Goal: Information Seeking & Learning: Learn about a topic

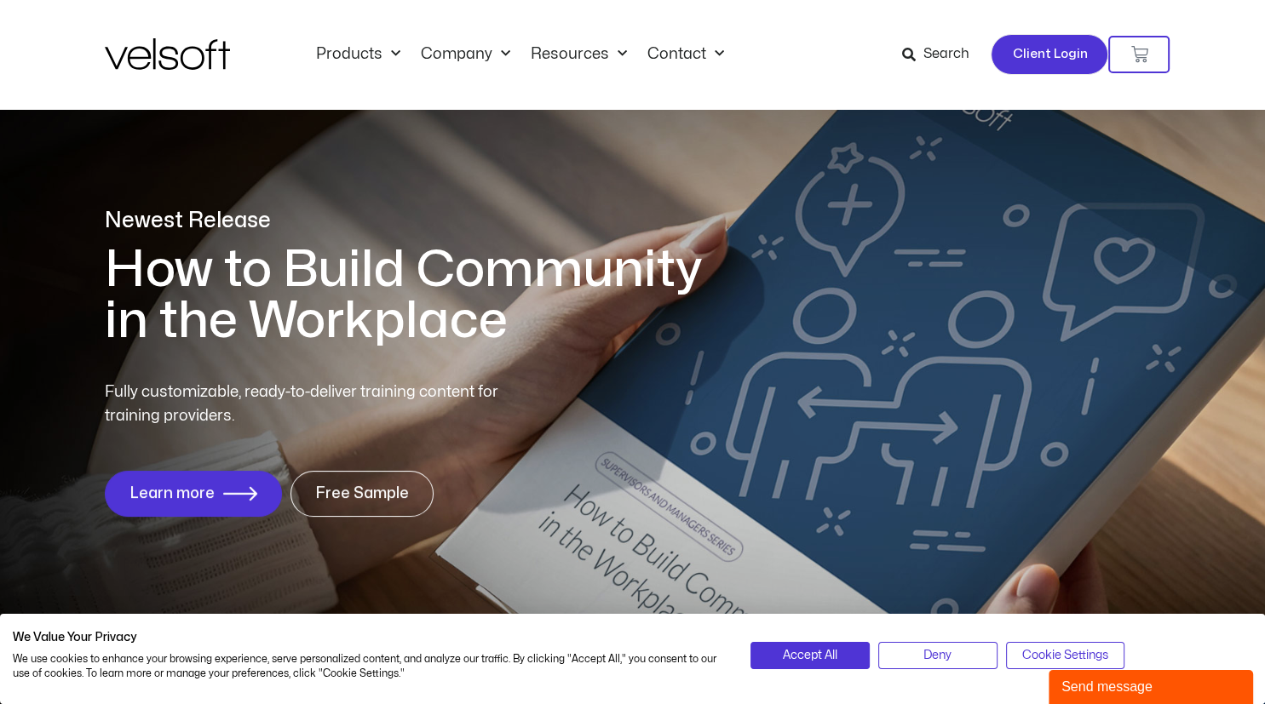
click at [1020, 55] on span "Client Login" at bounding box center [1049, 54] width 75 height 22
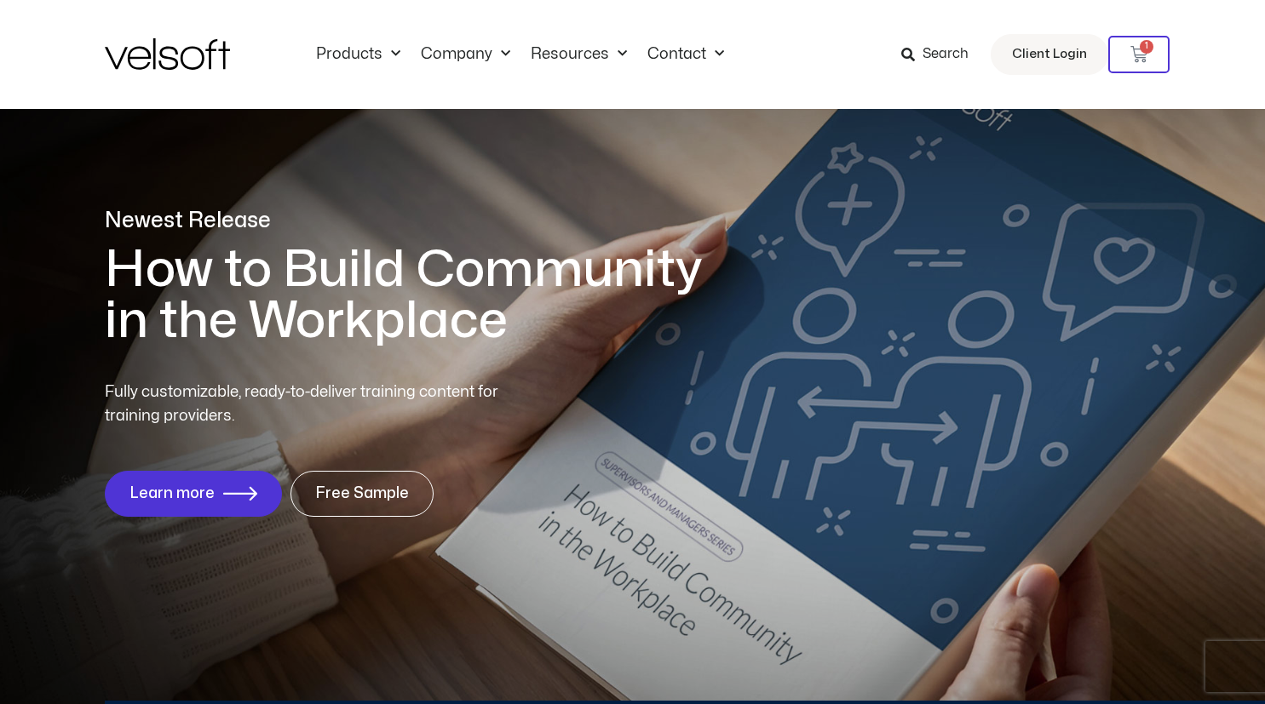
click at [928, 57] on span "Search" at bounding box center [945, 54] width 46 height 22
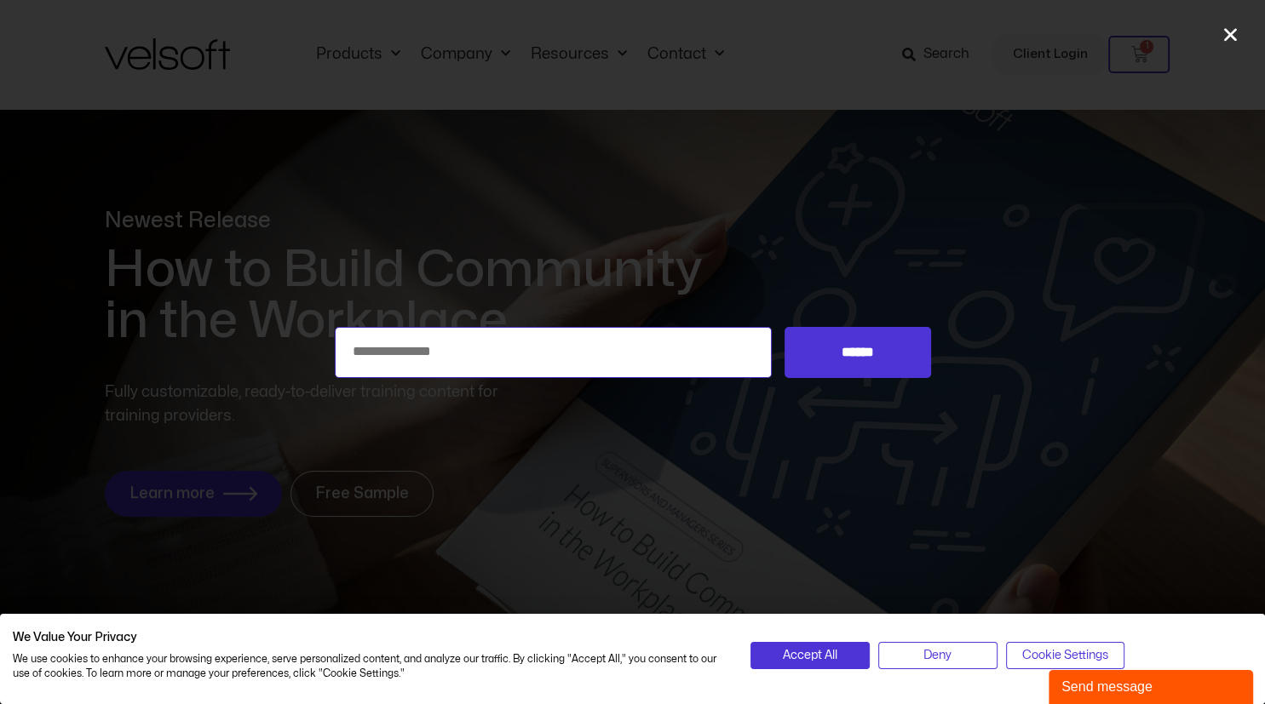
click at [395, 357] on input "Search for:" at bounding box center [554, 352] width 438 height 51
type input "**********"
click at [784, 327] on input "******" at bounding box center [857, 352] width 146 height 51
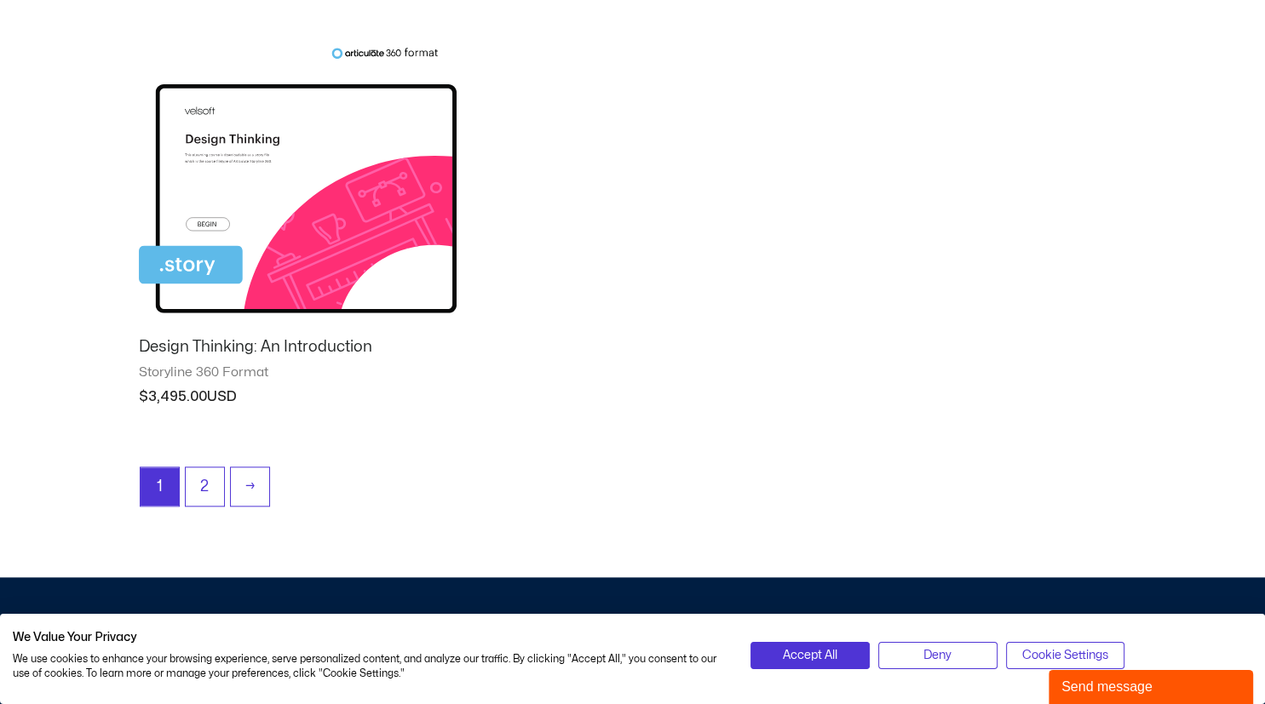
scroll to position [1693, 0]
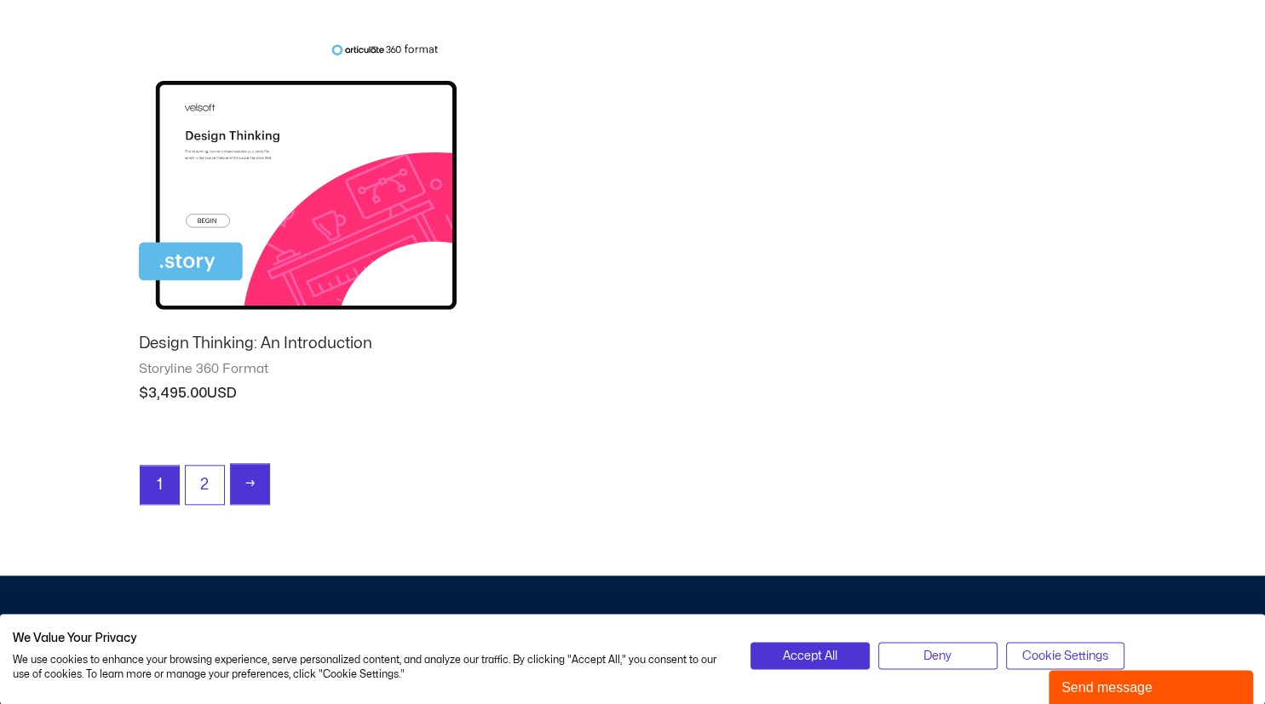
click at [264, 475] on link "→" at bounding box center [250, 484] width 38 height 40
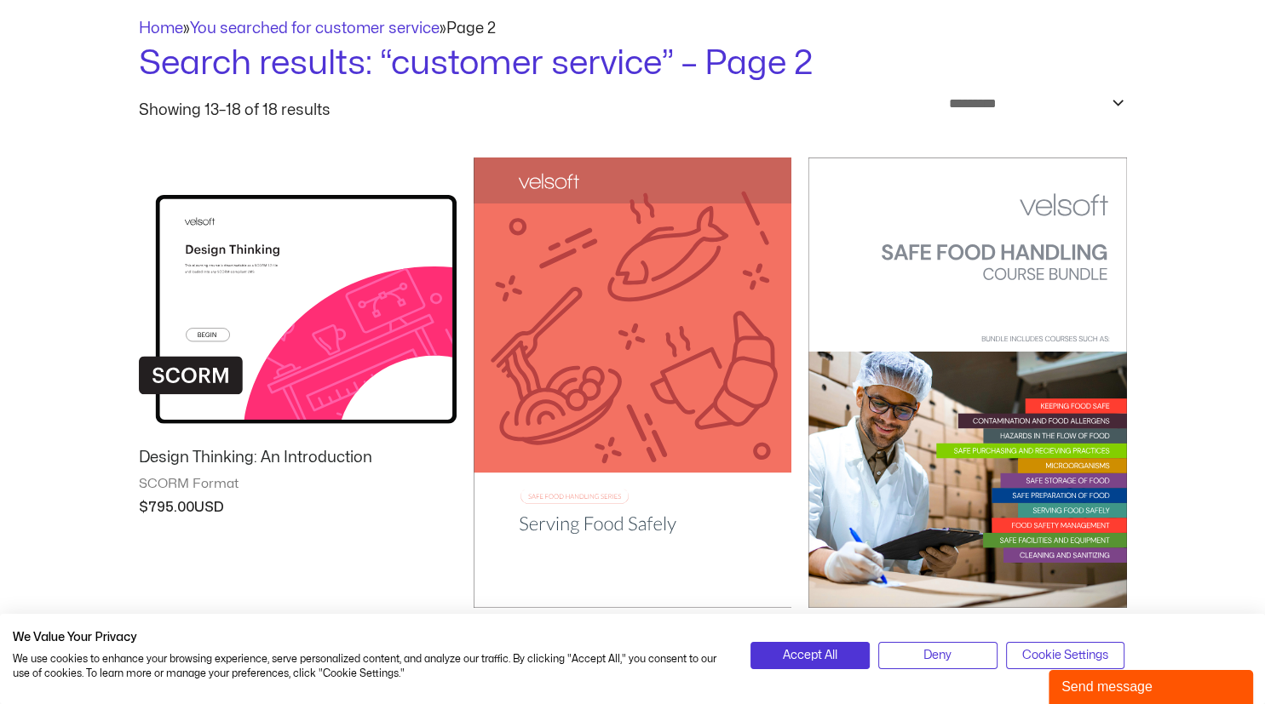
scroll to position [1080, 0]
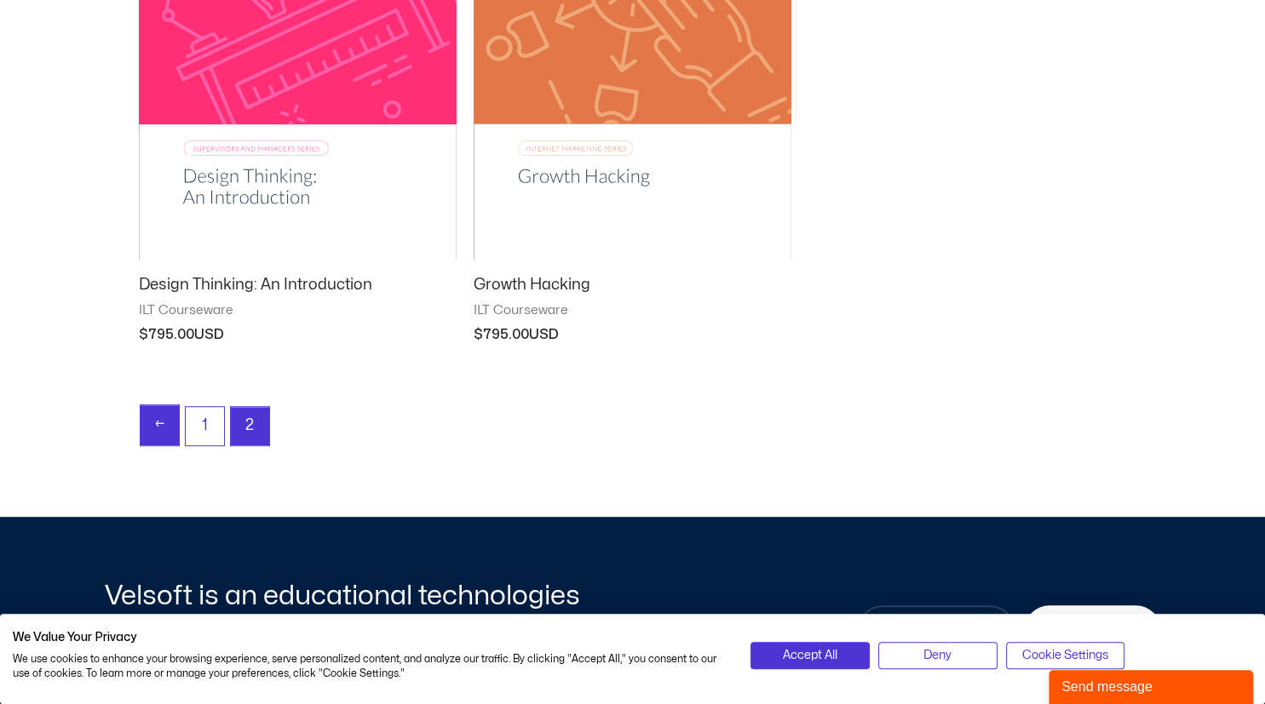
click at [152, 424] on link "←" at bounding box center [160, 425] width 38 height 40
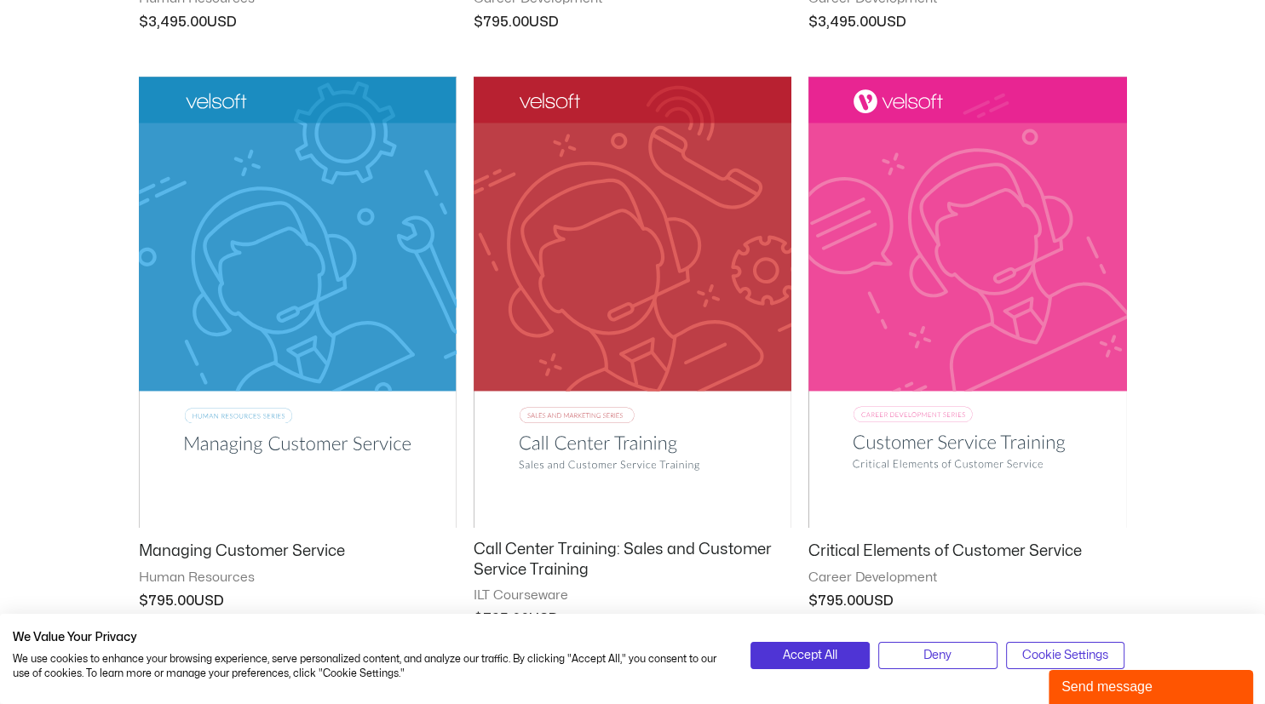
scroll to position [1120, 0]
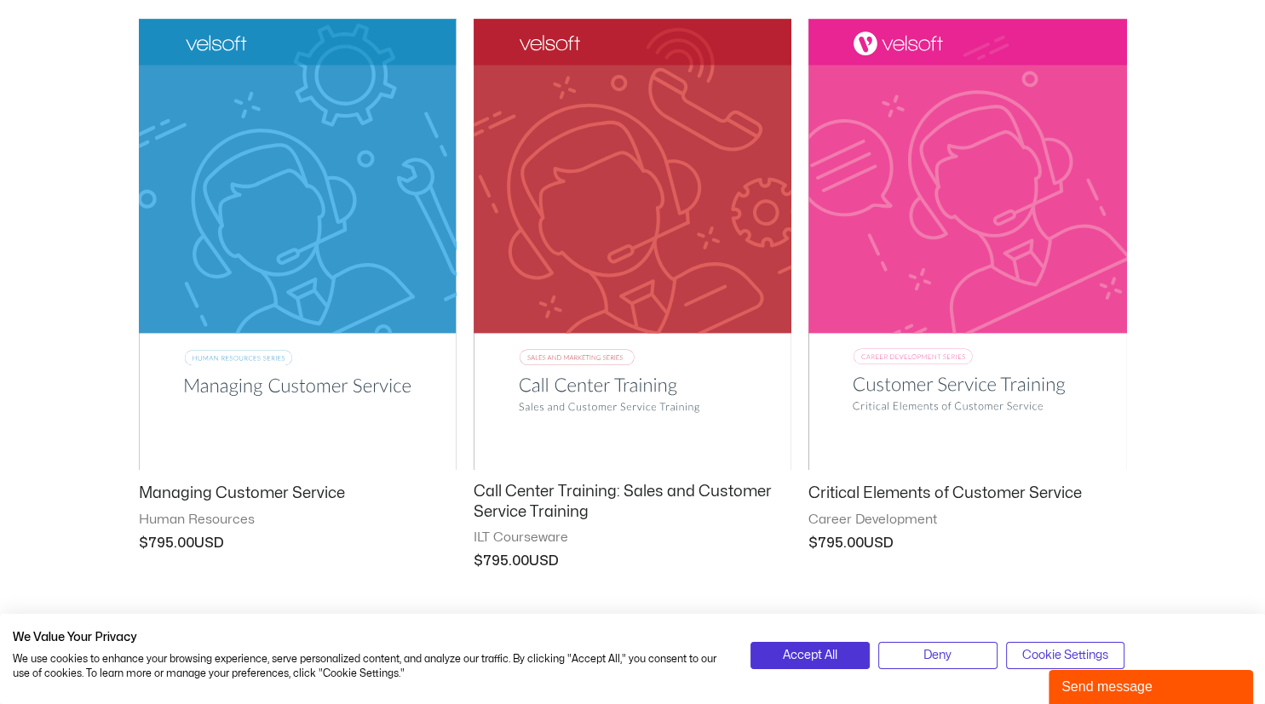
click at [1013, 228] on img at bounding box center [967, 244] width 318 height 451
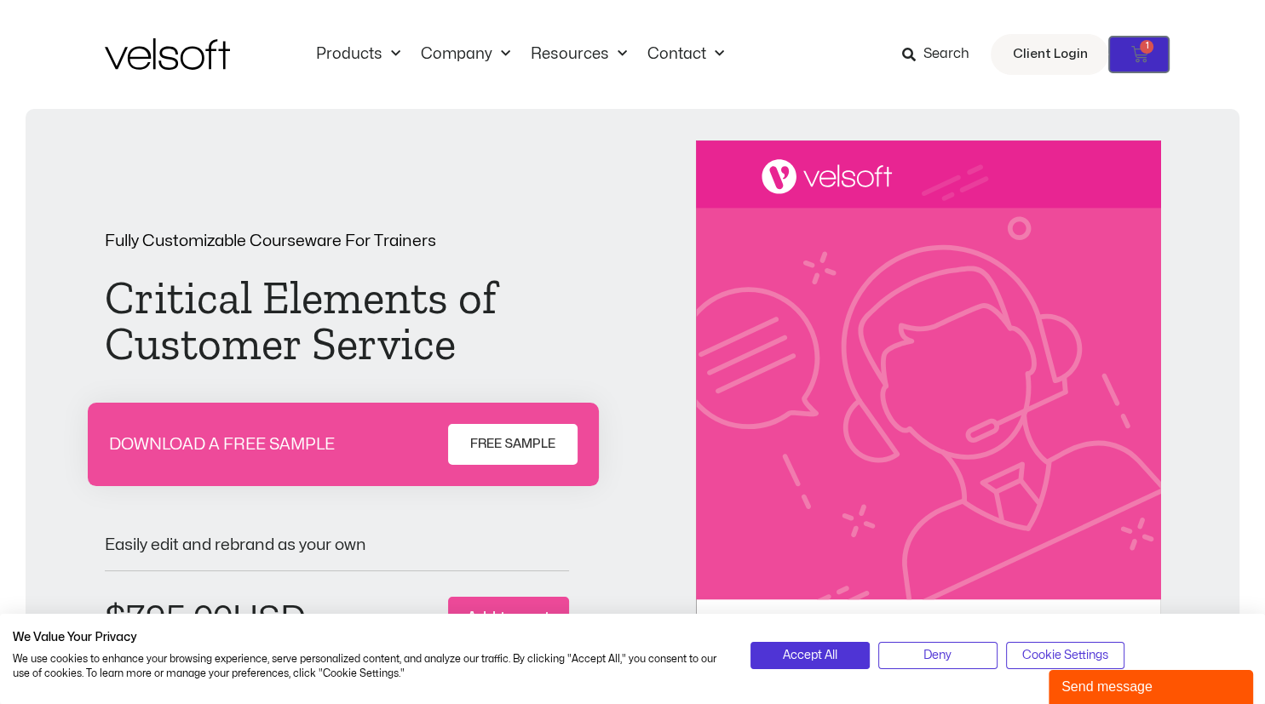
click at [1145, 53] on span "1" at bounding box center [1147, 47] width 14 height 14
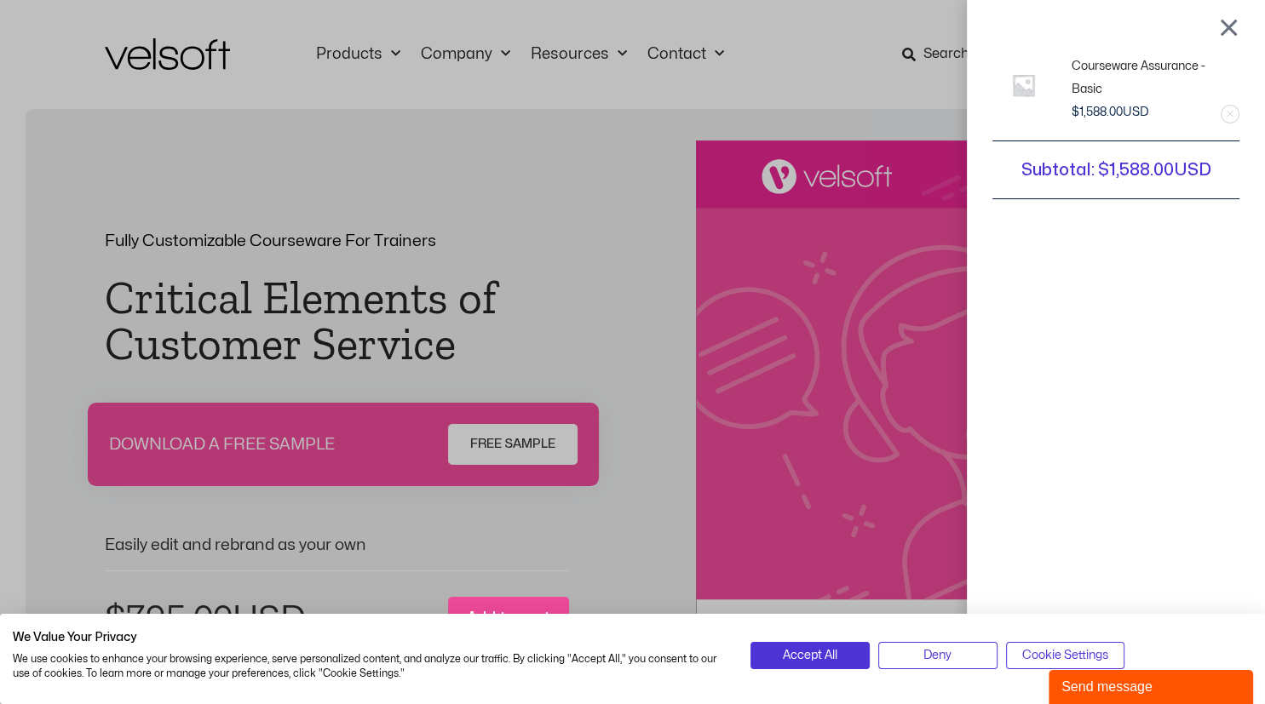
click at [1230, 117] on link "Remove this item" at bounding box center [1229, 114] width 17 height 17
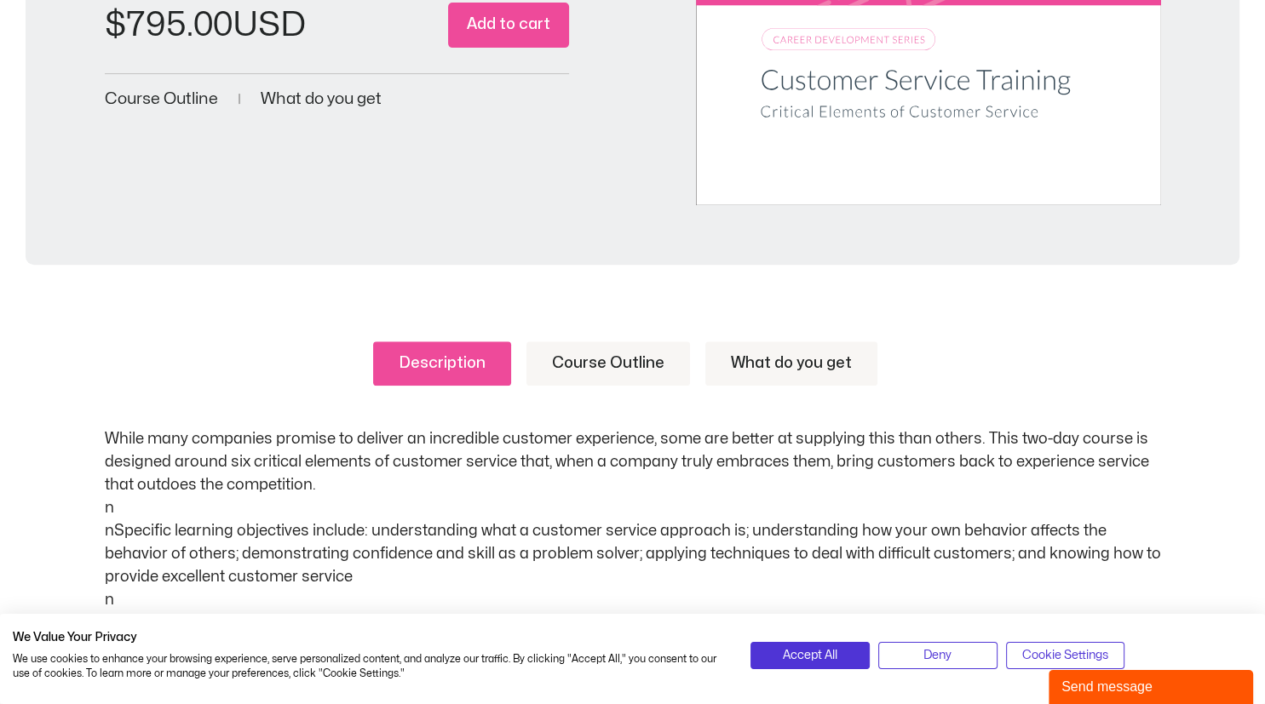
scroll to position [679, 0]
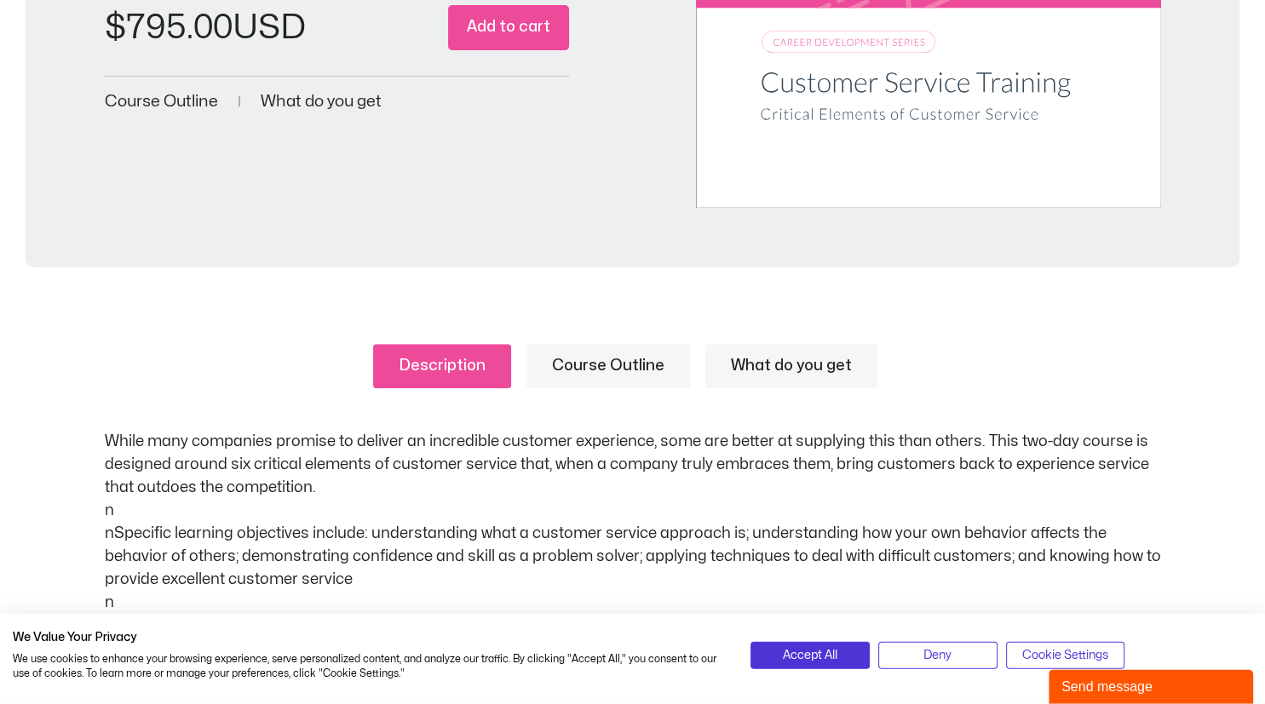
click at [624, 364] on link "Course Outline" at bounding box center [608, 366] width 164 height 44
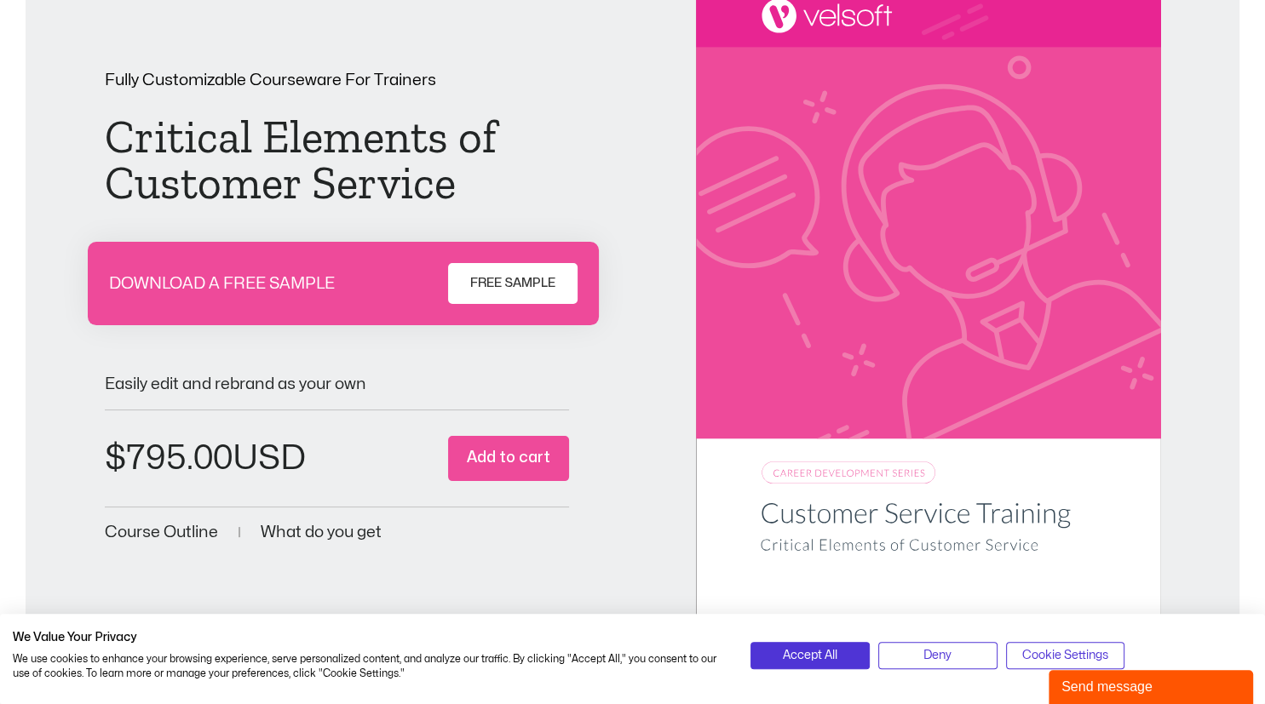
scroll to position [259, 0]
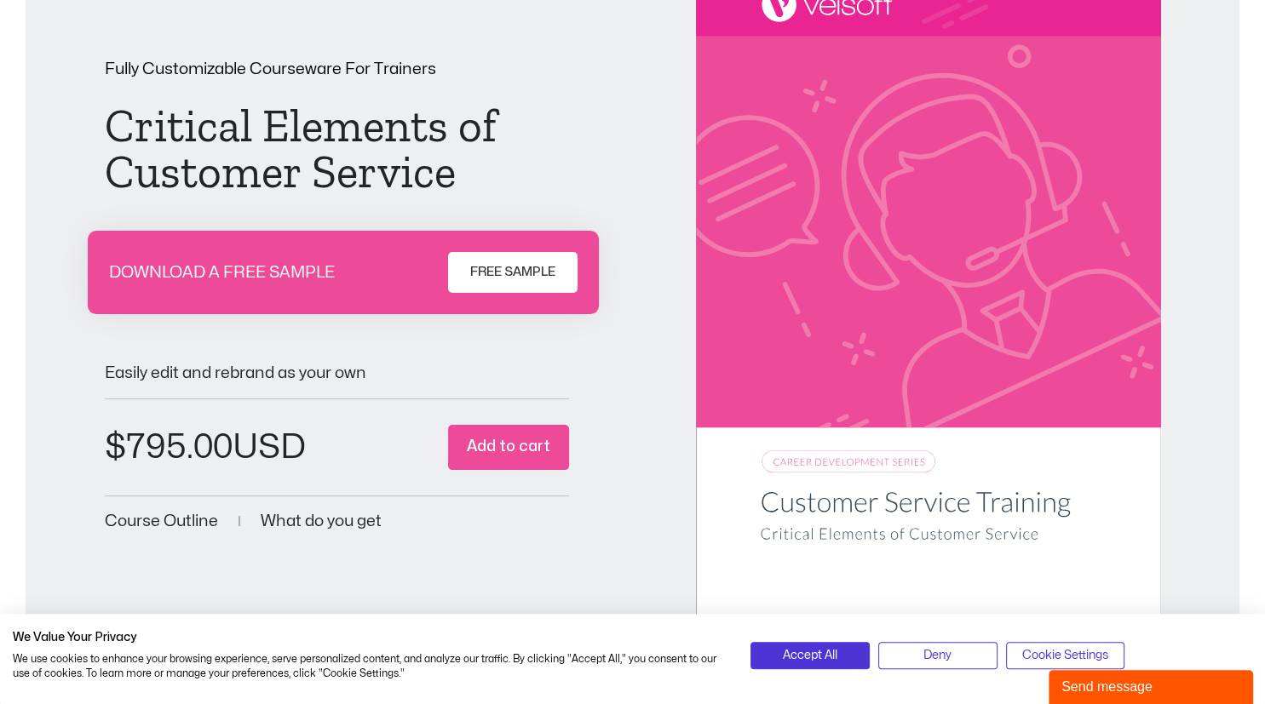
click at [540, 280] on span "FREE SAMPLE" at bounding box center [512, 272] width 85 height 20
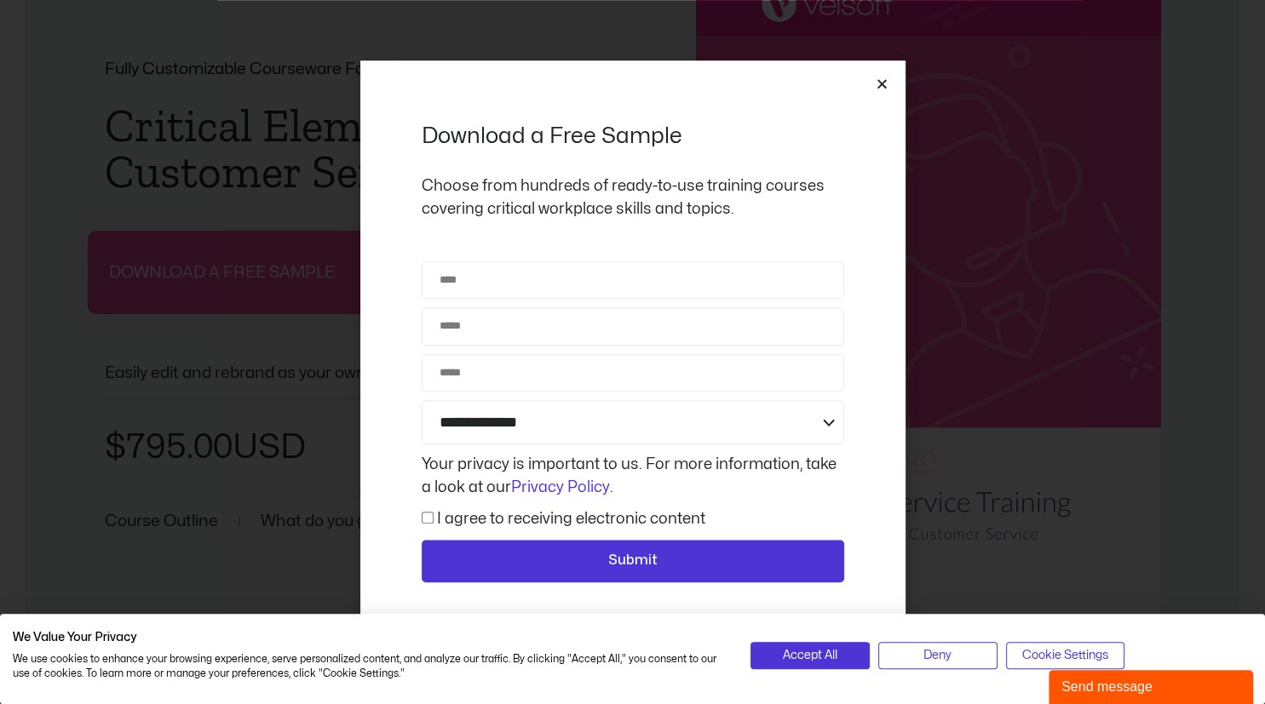
click at [882, 84] on icon "Close" at bounding box center [882, 84] width 13 height 13
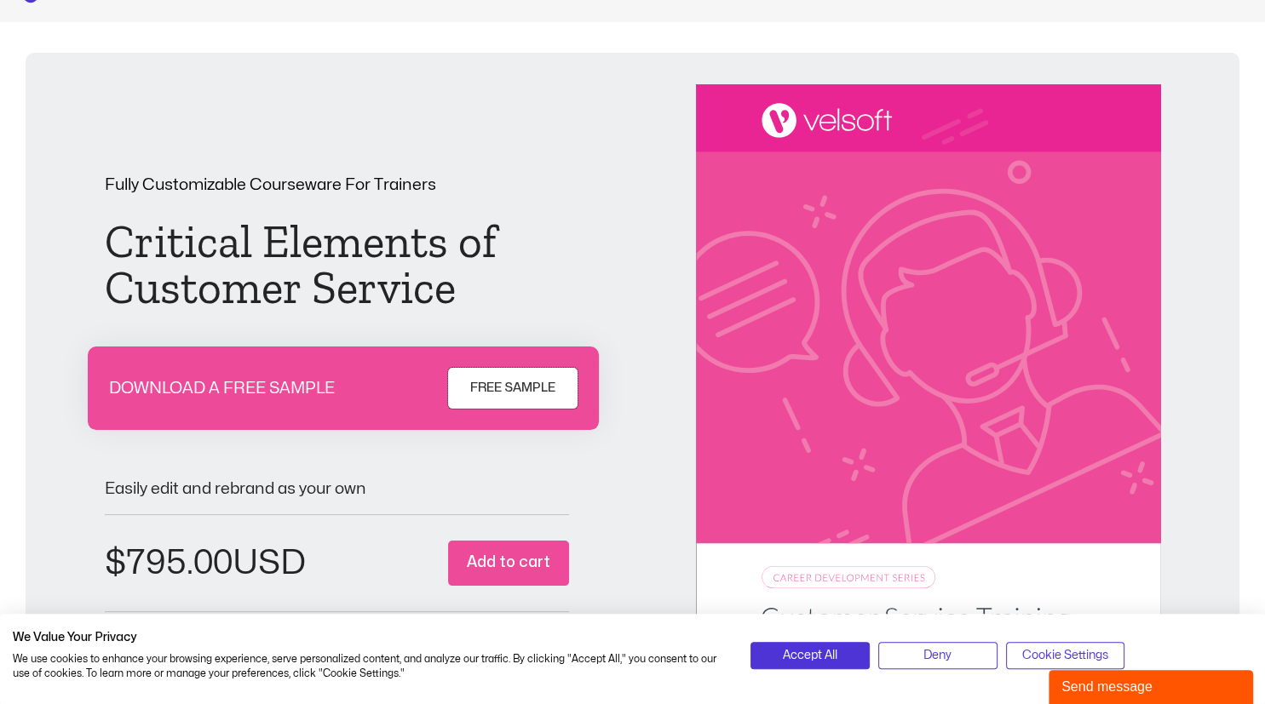
scroll to position [0, 0]
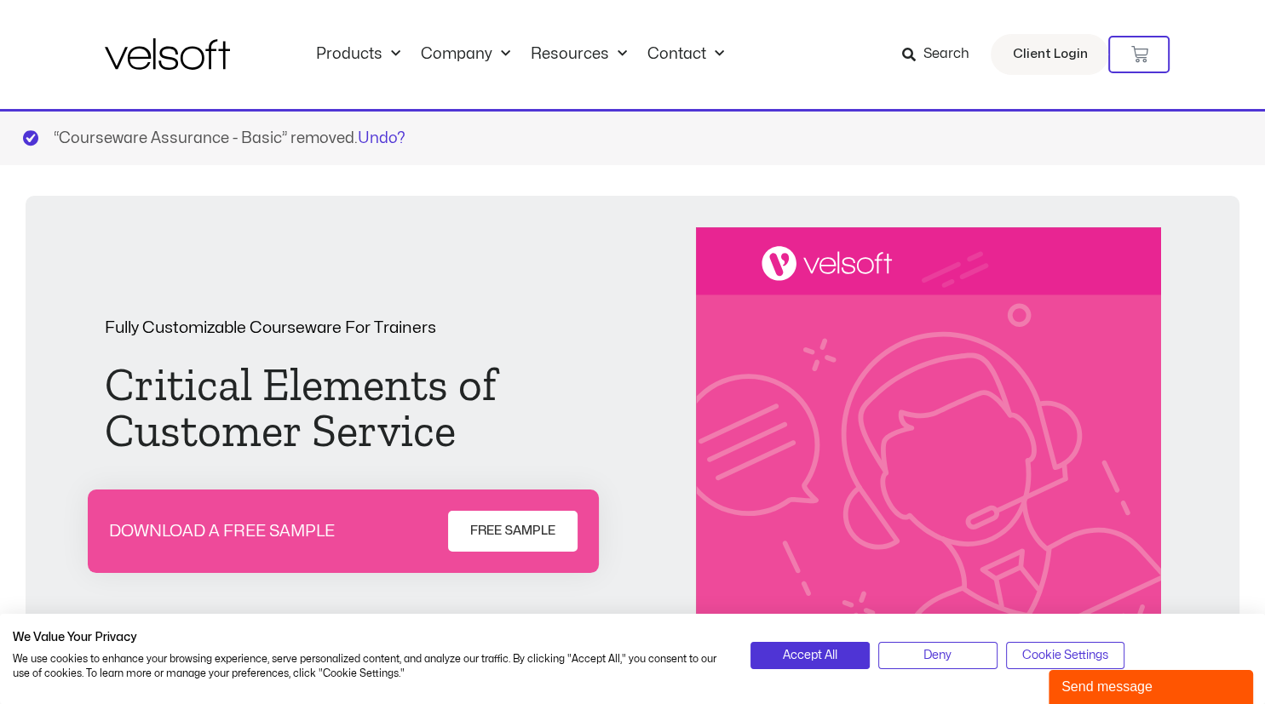
click at [141, 143] on div "“Courseware Assurance - Basic” removed. Undo?" at bounding box center [632, 137] width 1265 height 56
drag, startPoint x: 63, startPoint y: 135, endPoint x: 226, endPoint y: 141, distance: 162.8
click at [226, 141] on div "“Courseware Assurance - Basic” removed. Undo?" at bounding box center [632, 137] width 1265 height 56
copy div "Courseware Assurance"
click at [933, 60] on span "Search" at bounding box center [945, 54] width 46 height 22
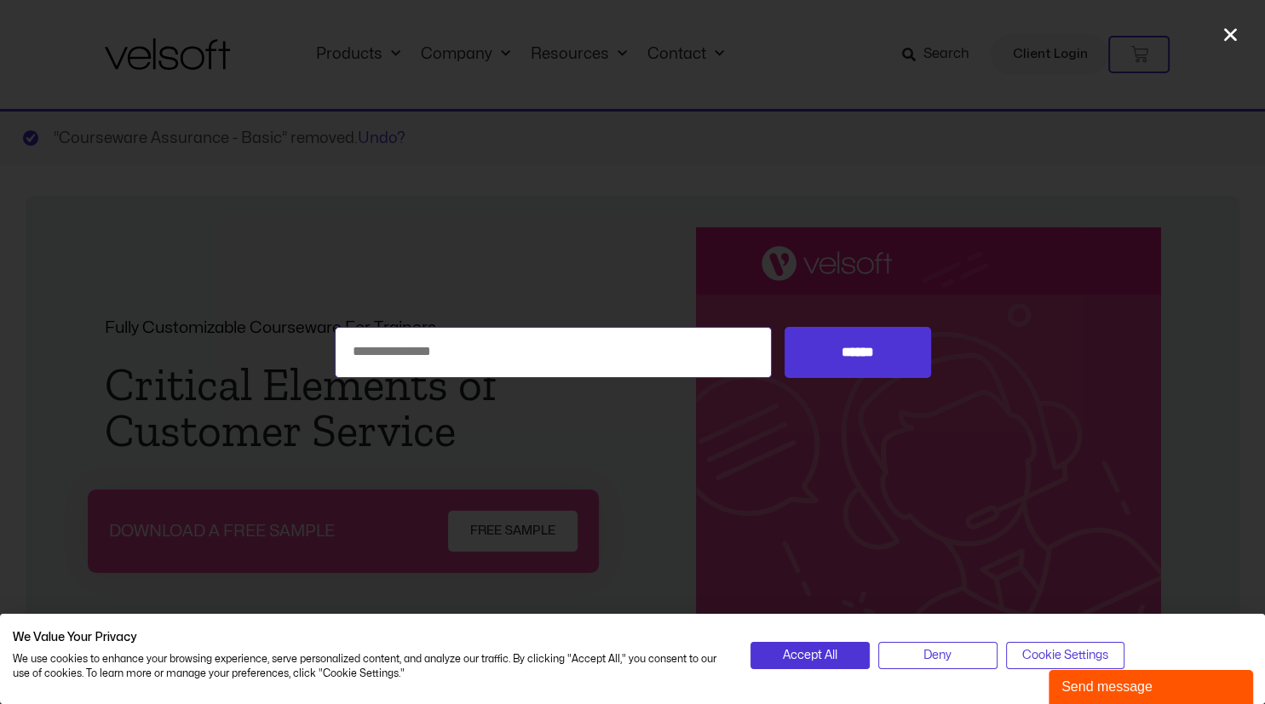
click at [547, 349] on input "Search for:" at bounding box center [554, 352] width 438 height 51
paste input "**********"
type input "**********"
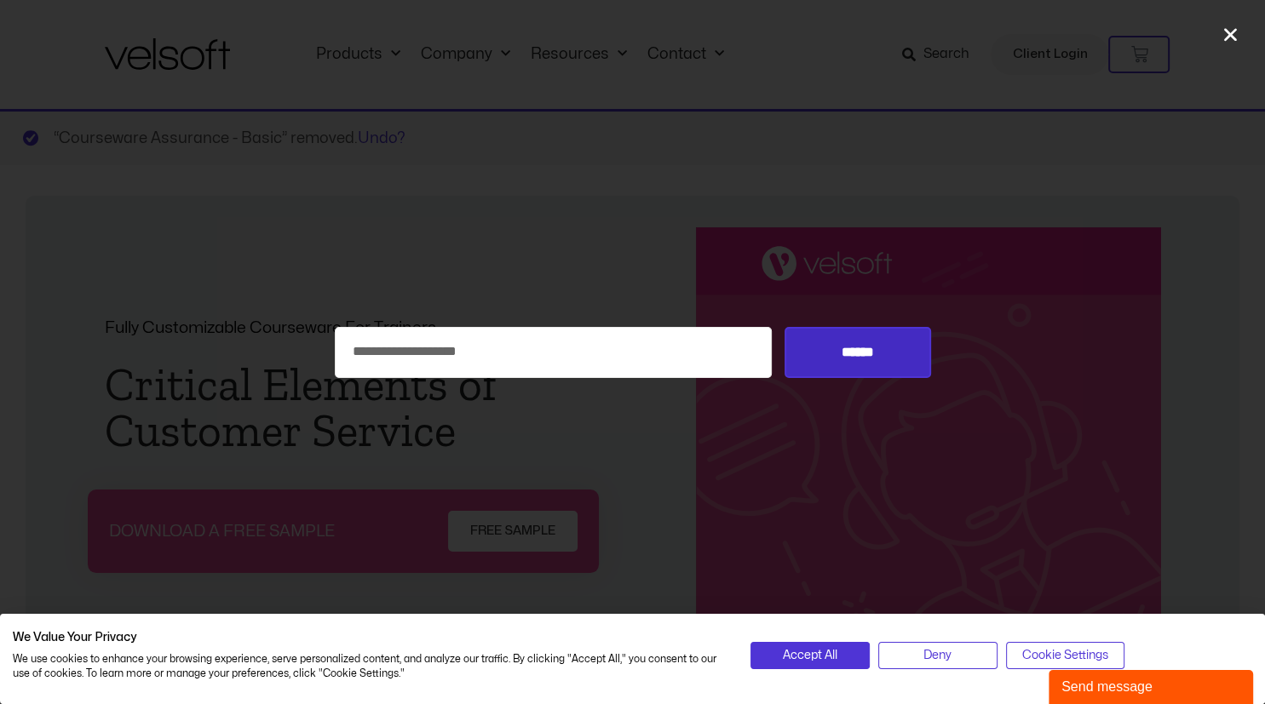
click at [835, 359] on input "******" at bounding box center [857, 352] width 146 height 51
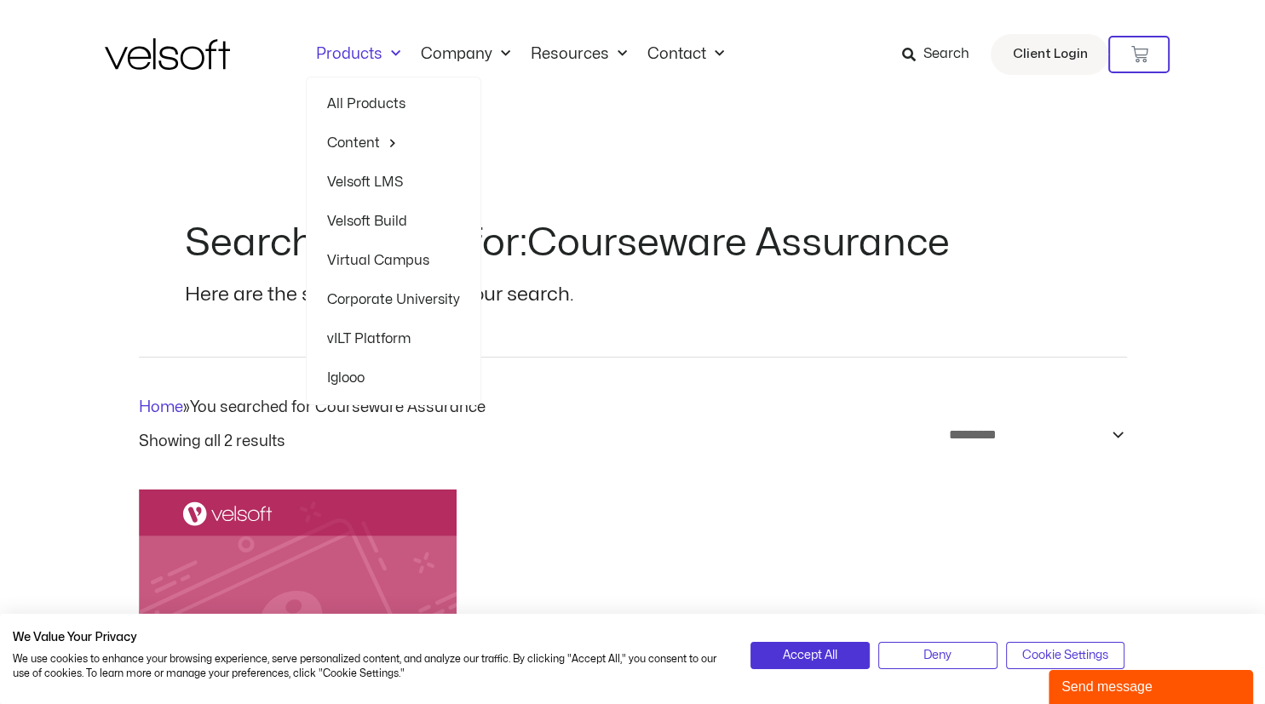
click at [376, 298] on link "Corporate University" at bounding box center [393, 299] width 133 height 39
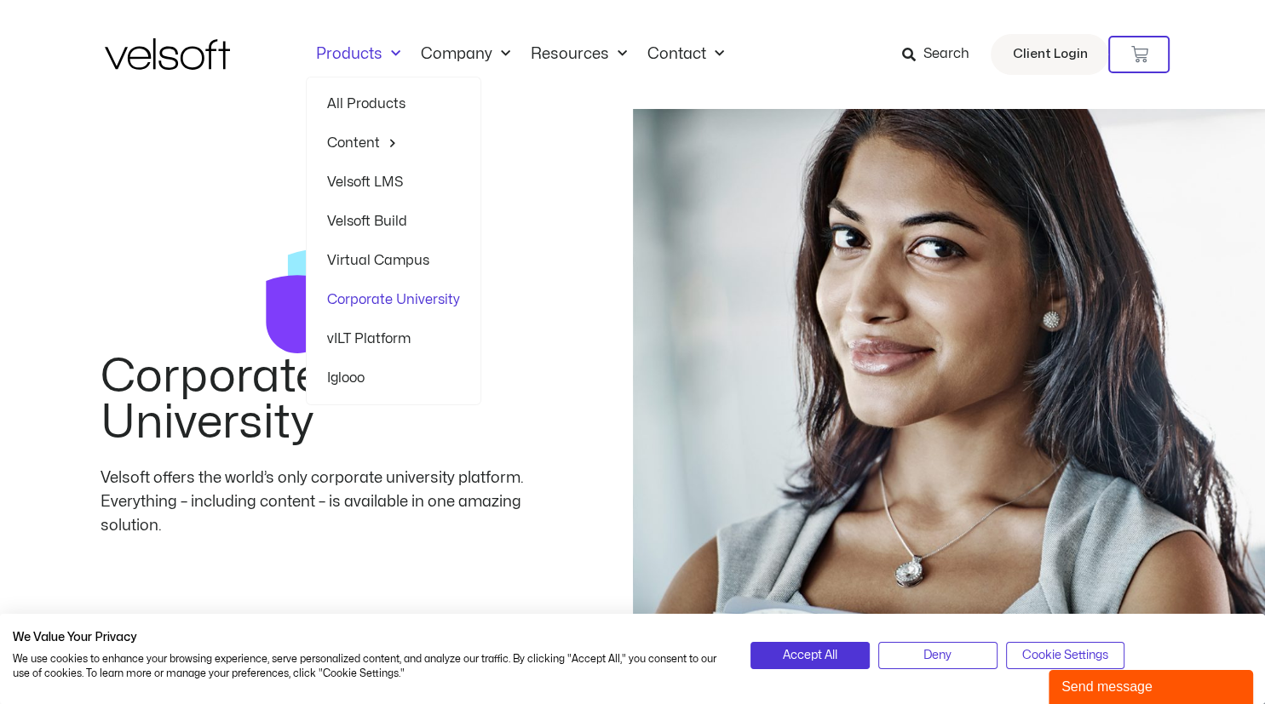
click at [380, 57] on link "Products" at bounding box center [358, 54] width 105 height 19
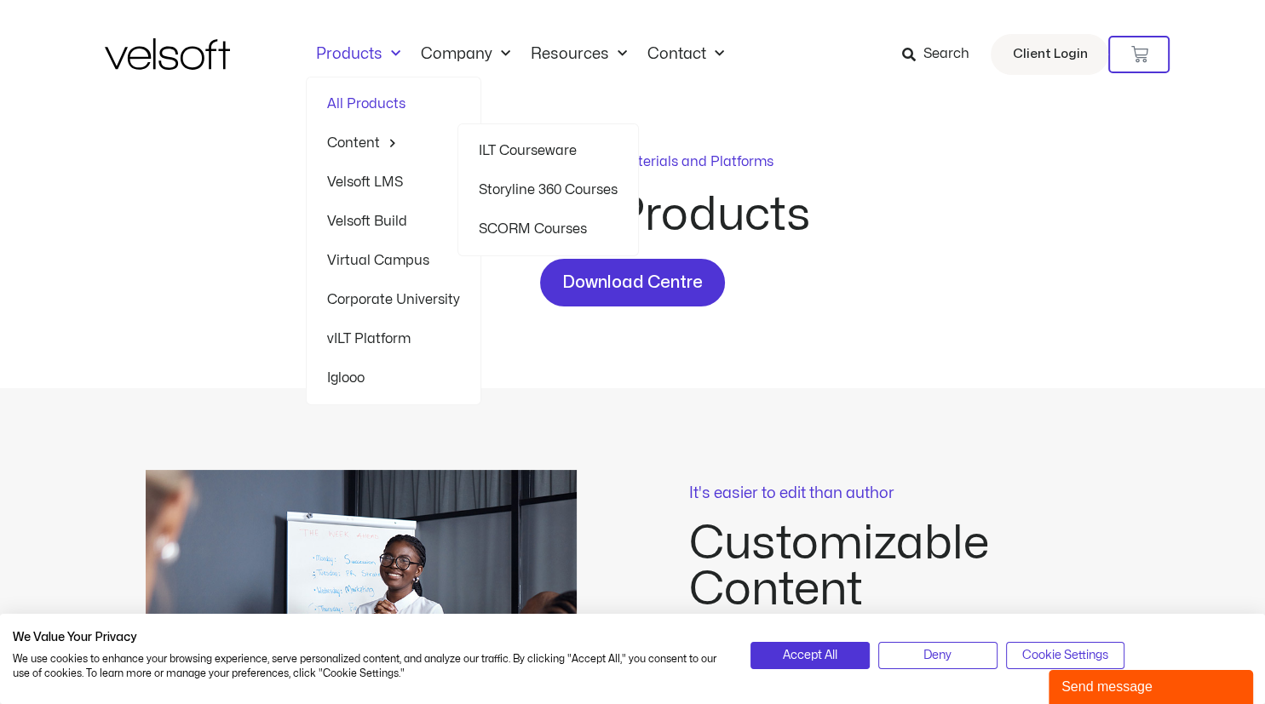
click at [375, 145] on link "Content" at bounding box center [393, 143] width 133 height 39
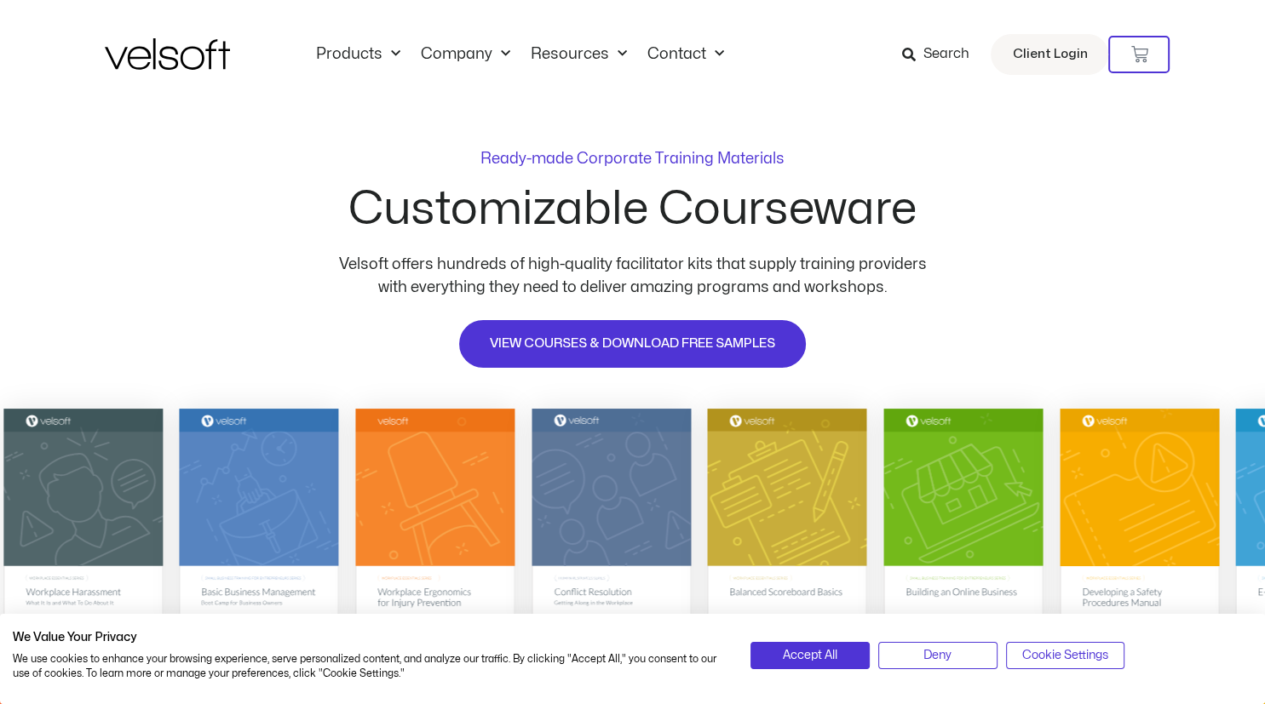
click at [1109, 311] on div "Ready-made Corporate Training Materials Customizable Courseware Velsoft offers …" at bounding box center [632, 254] width 1265 height 291
click at [930, 57] on span "Search" at bounding box center [945, 54] width 46 height 22
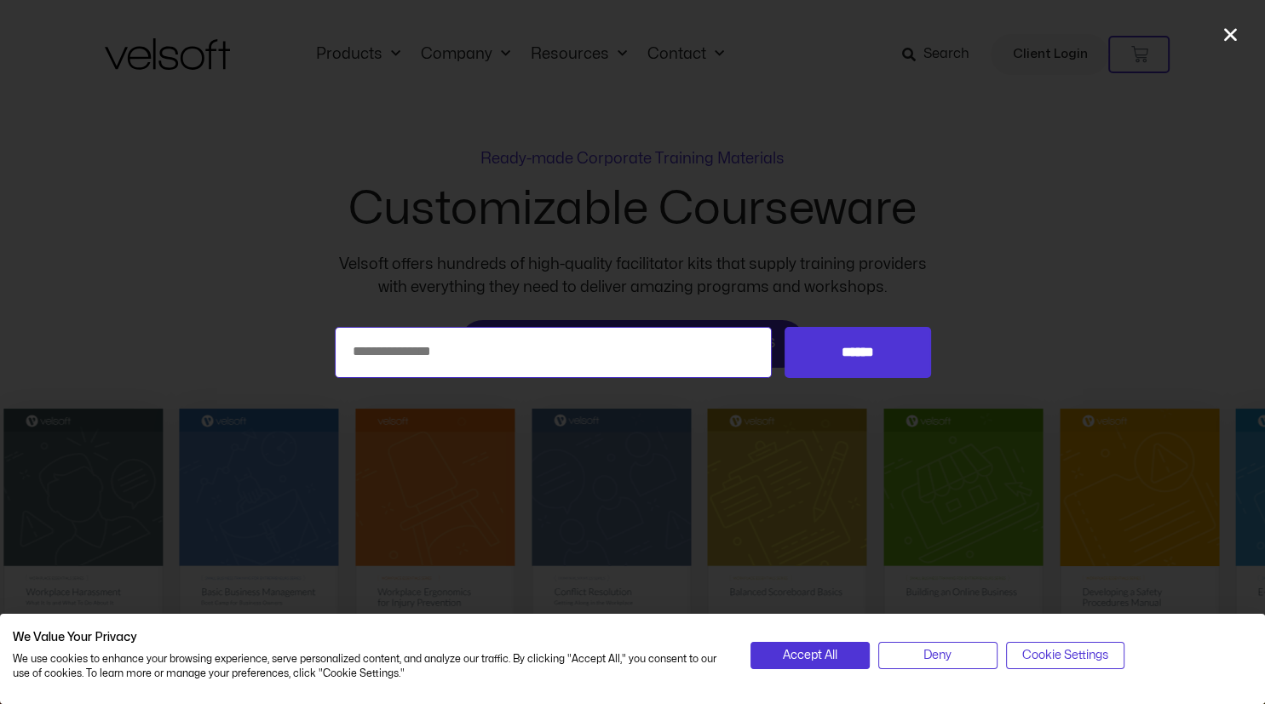
click at [462, 357] on input "Search for:" at bounding box center [554, 352] width 438 height 51
type input "**********"
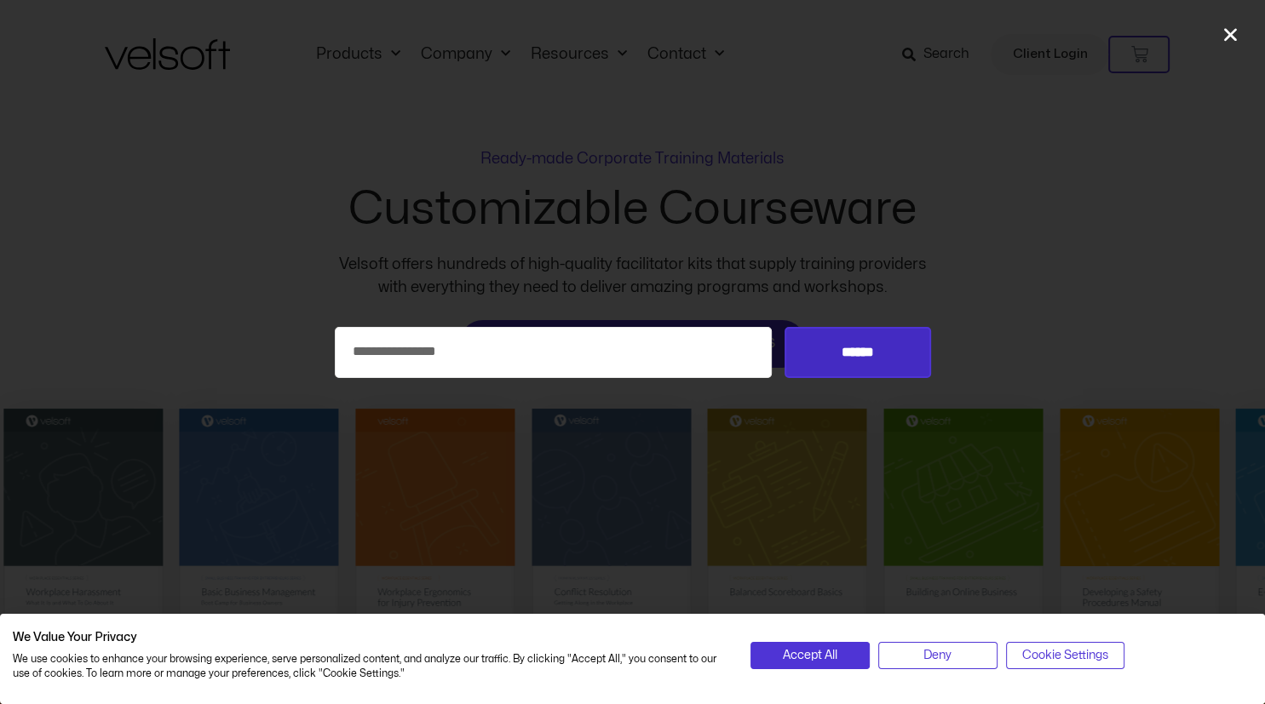
click at [866, 355] on input "******" at bounding box center [857, 352] width 146 height 51
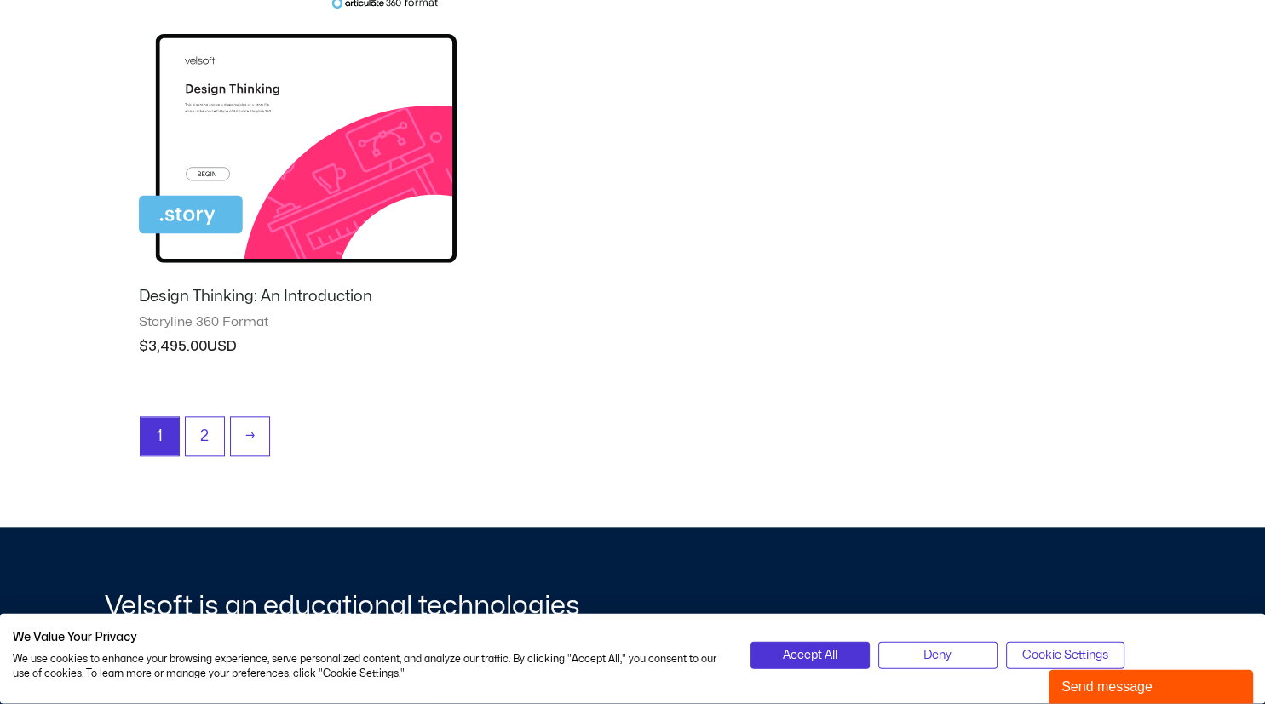
scroll to position [1745, 0]
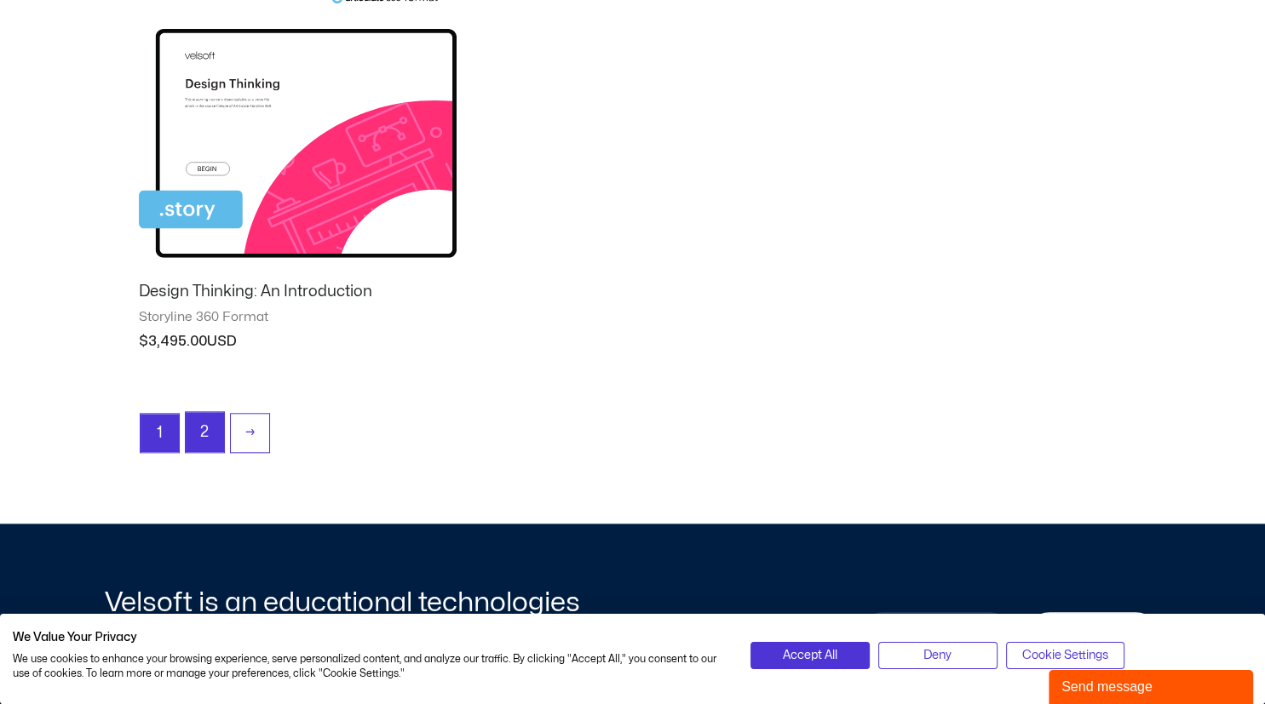
click at [200, 435] on link "2" at bounding box center [205, 432] width 38 height 40
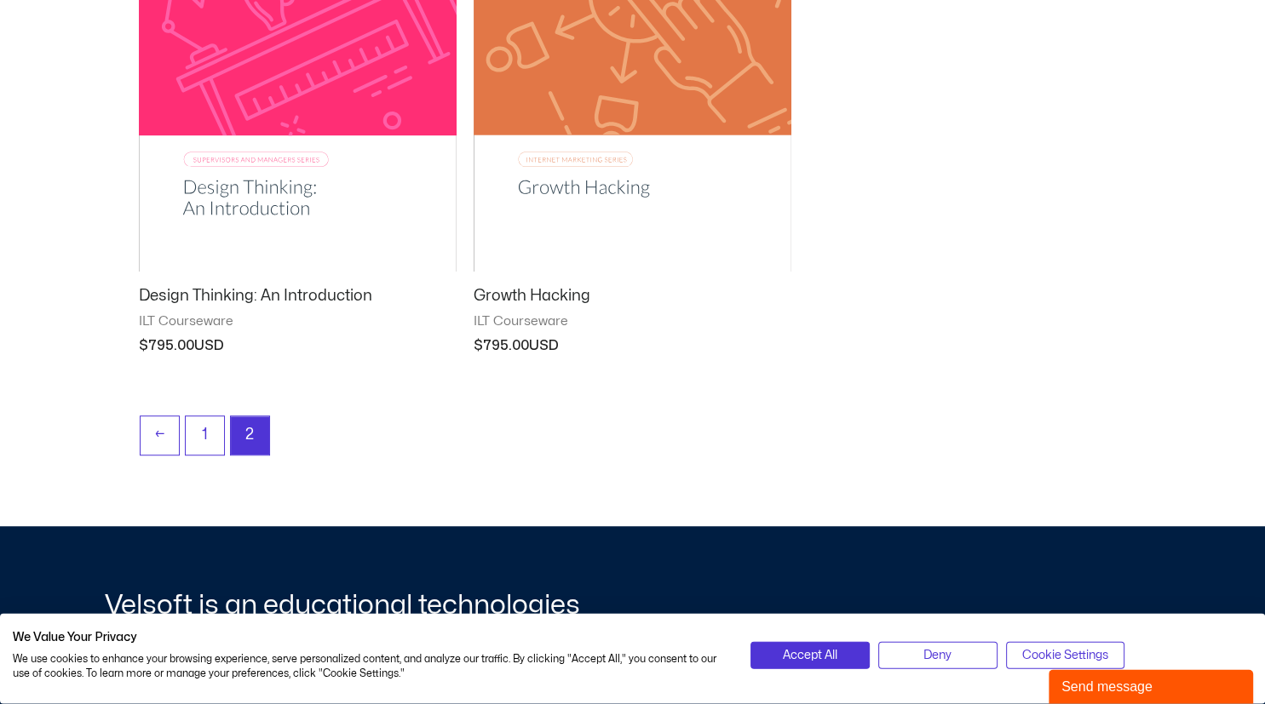
scroll to position [1065, 0]
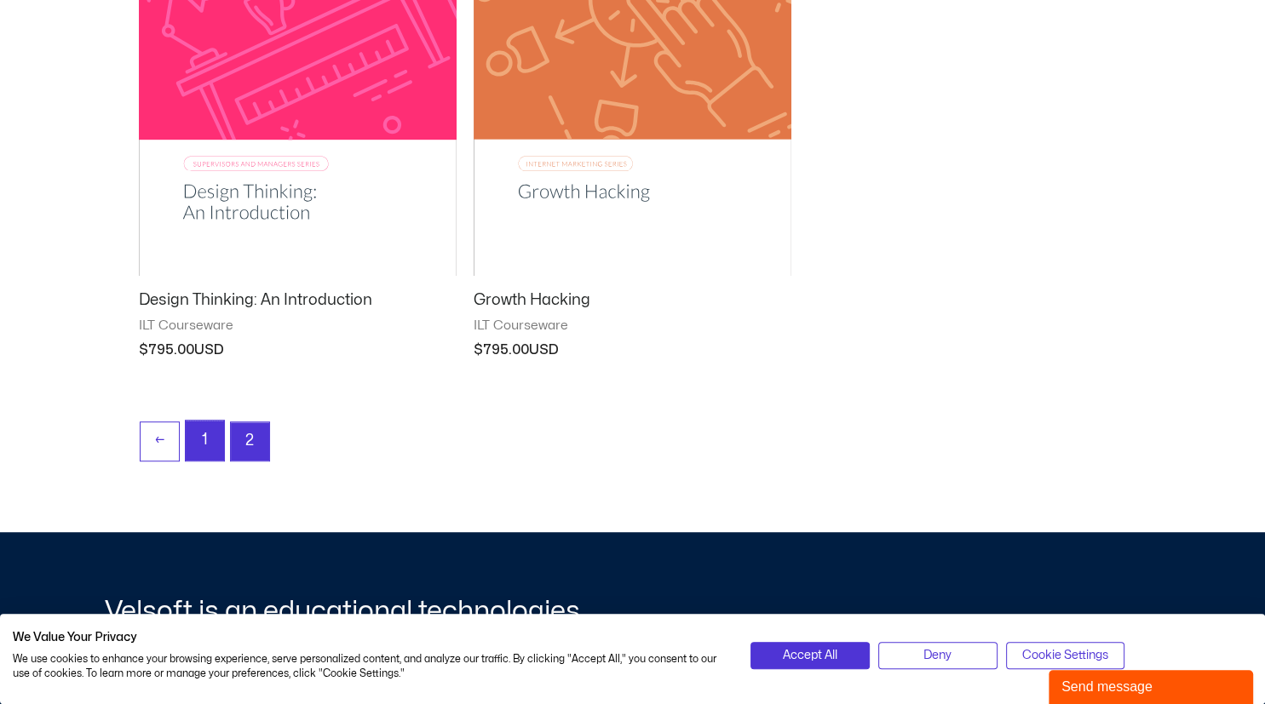
click at [208, 434] on link "1" at bounding box center [205, 441] width 38 height 40
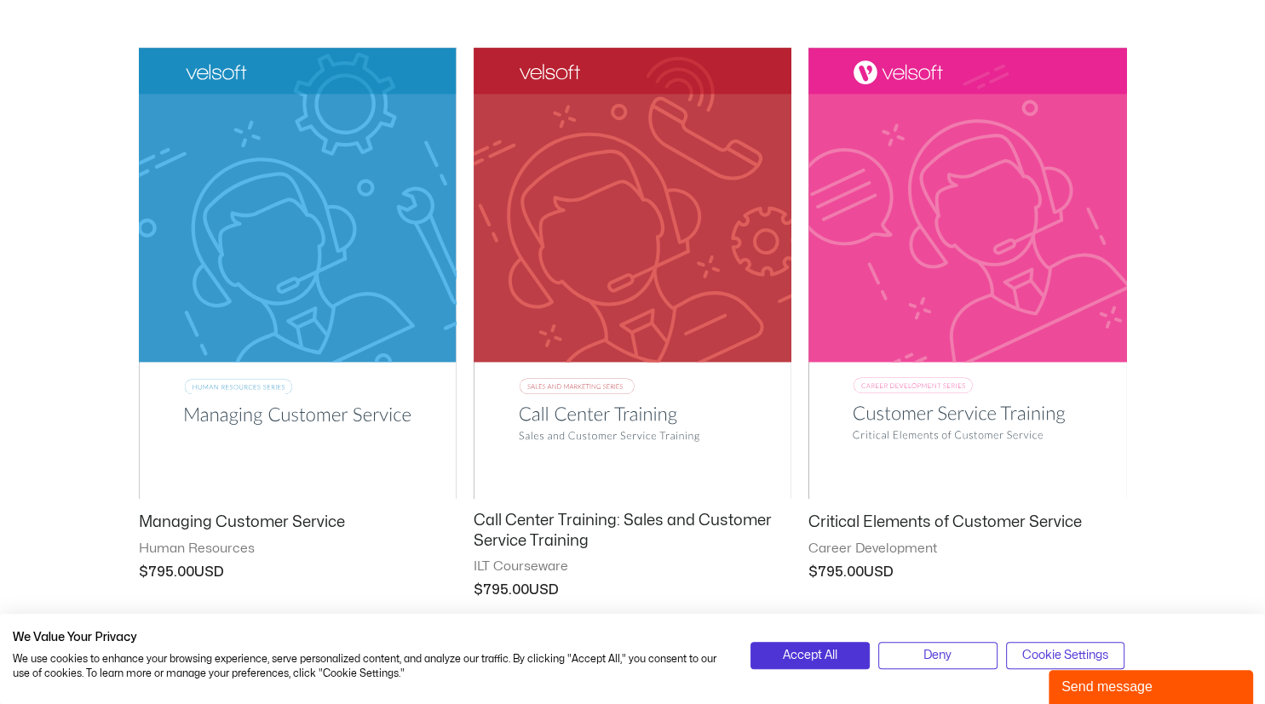
scroll to position [1097, 0]
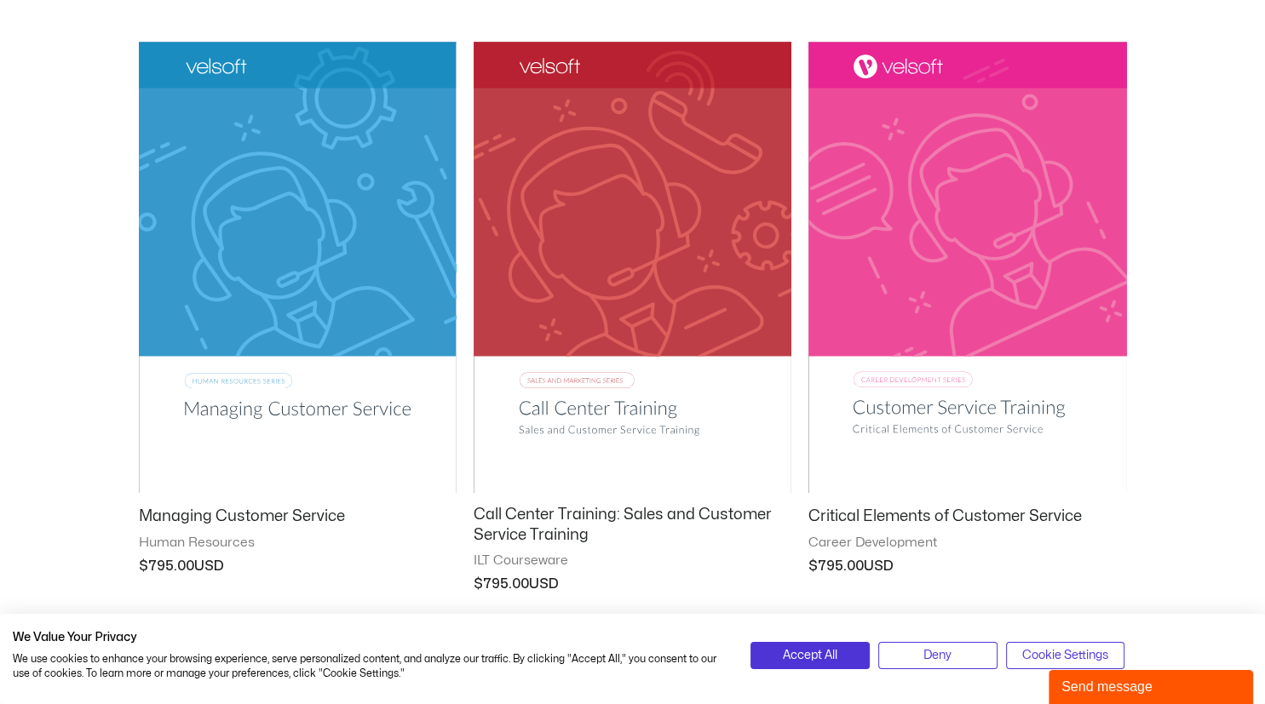
click at [958, 195] on img at bounding box center [967, 267] width 318 height 451
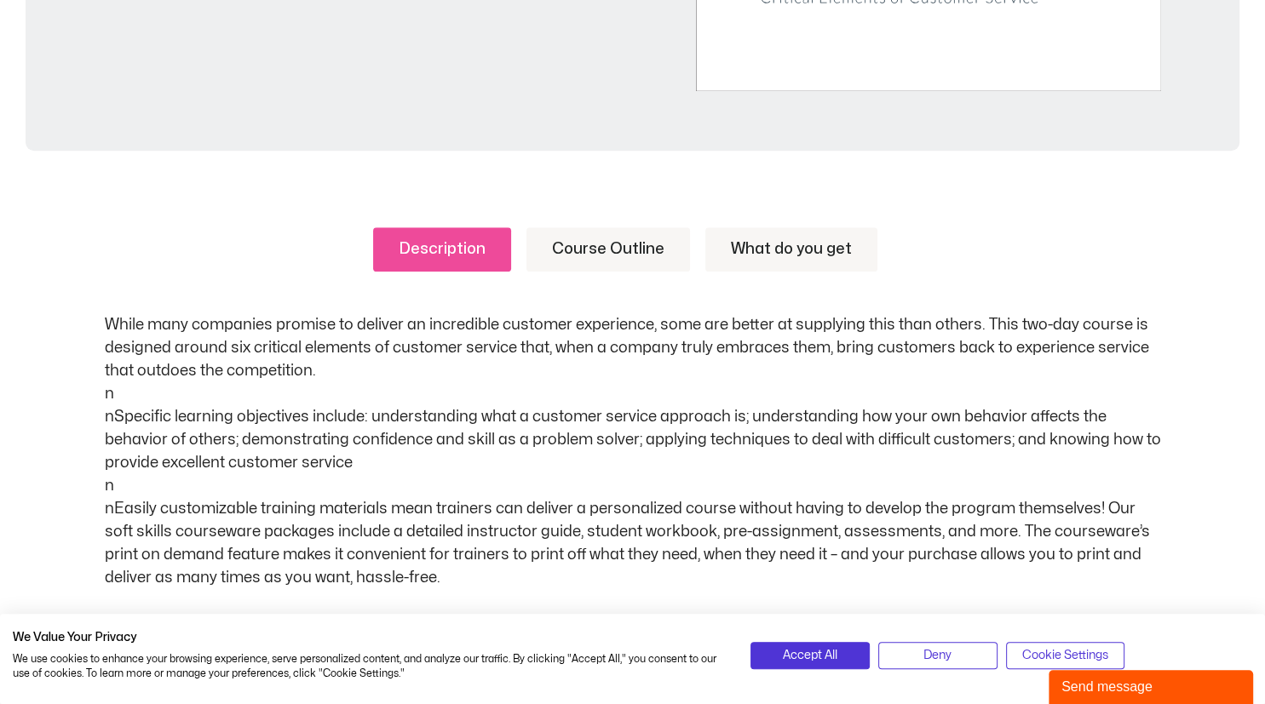
scroll to position [712, 0]
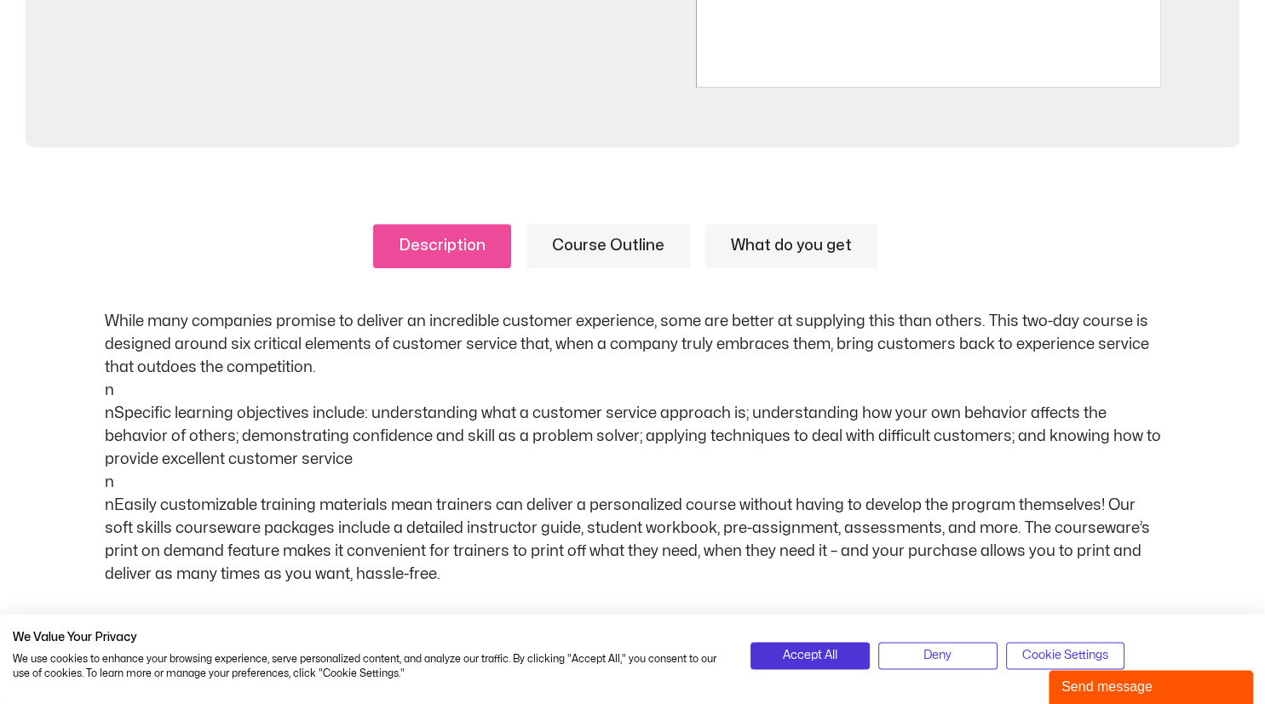
click at [619, 243] on link "Course Outline" at bounding box center [608, 246] width 164 height 44
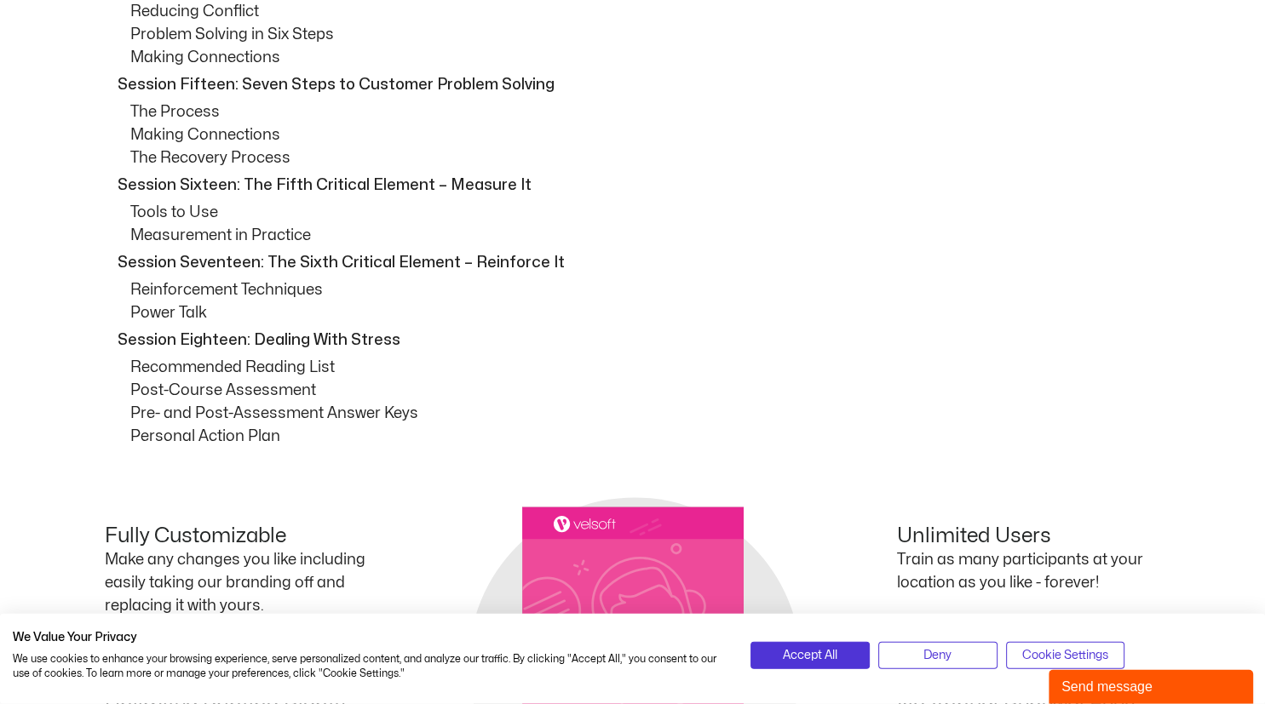
scroll to position [1835, 0]
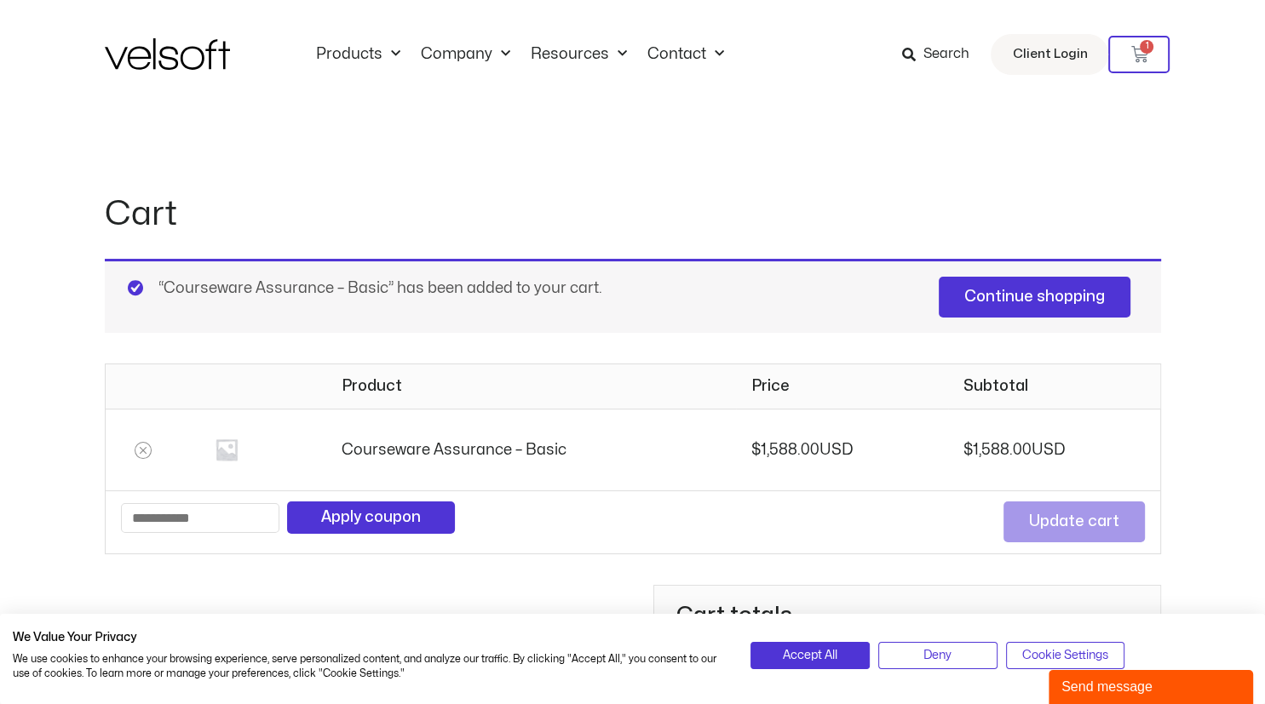
click at [656, 466] on th "Courseware Assurance – Basic" at bounding box center [531, 450] width 410 height 82
click at [144, 451] on icon "Remove Courseware Assurance - Basic from cart" at bounding box center [143, 450] width 7 height 7
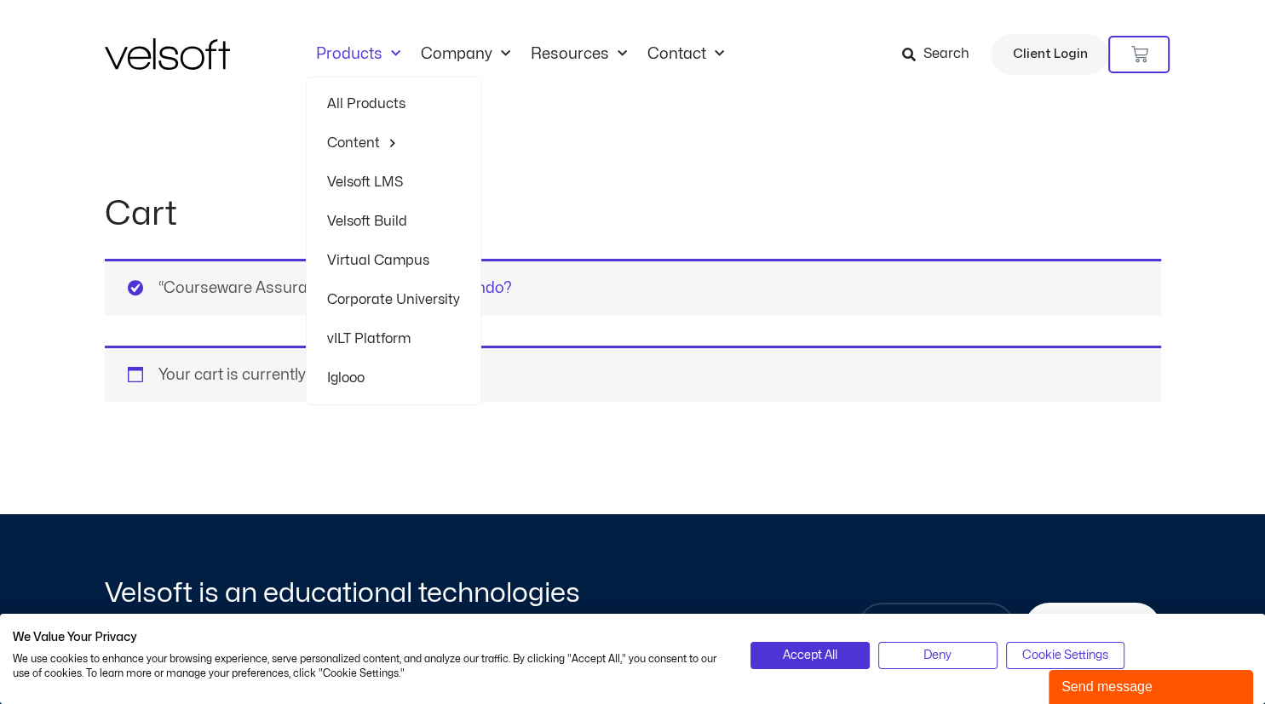
click at [382, 55] on span "Menu" at bounding box center [391, 54] width 18 height 28
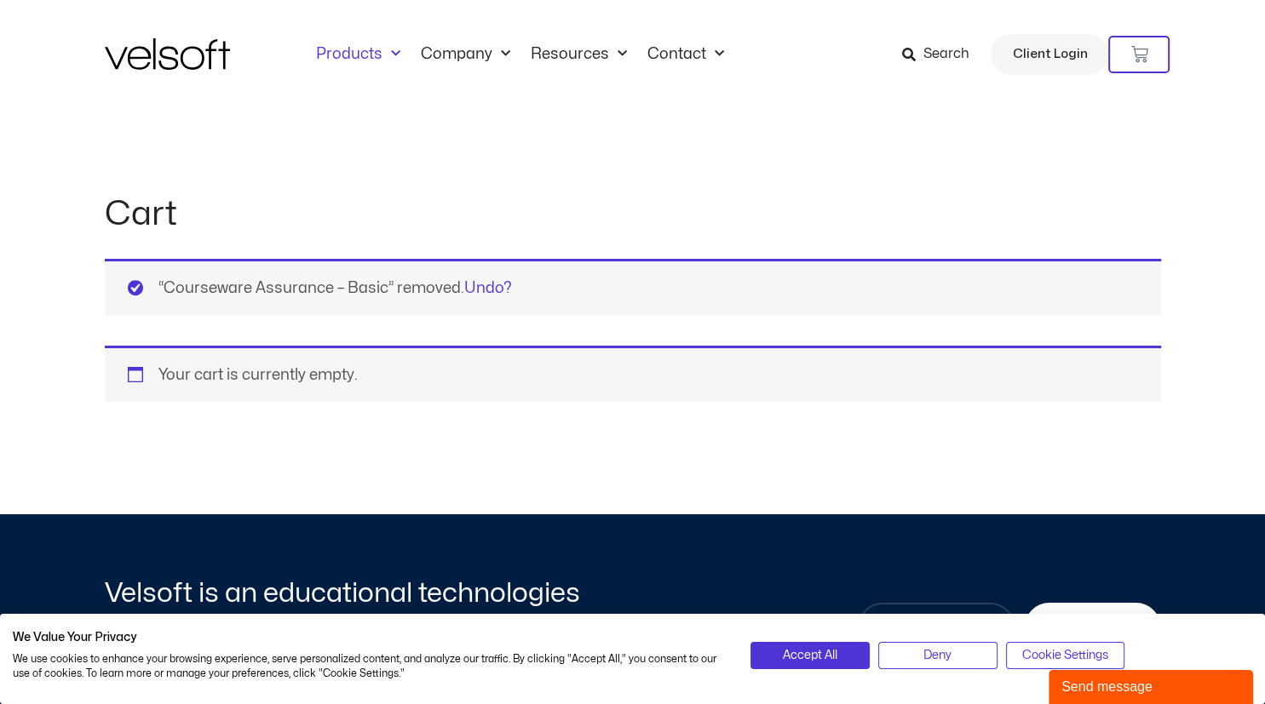
click at [382, 55] on span "Menu" at bounding box center [391, 54] width 18 height 28
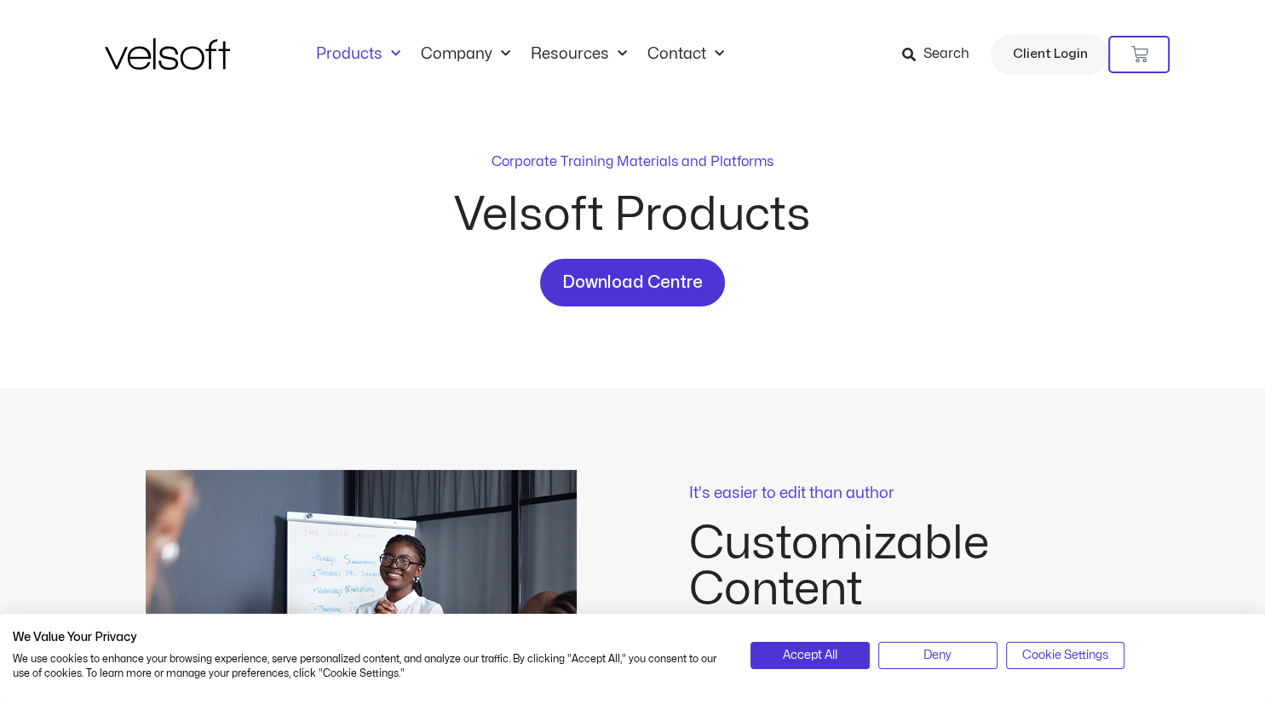
click at [359, 55] on link "Products" at bounding box center [358, 54] width 105 height 19
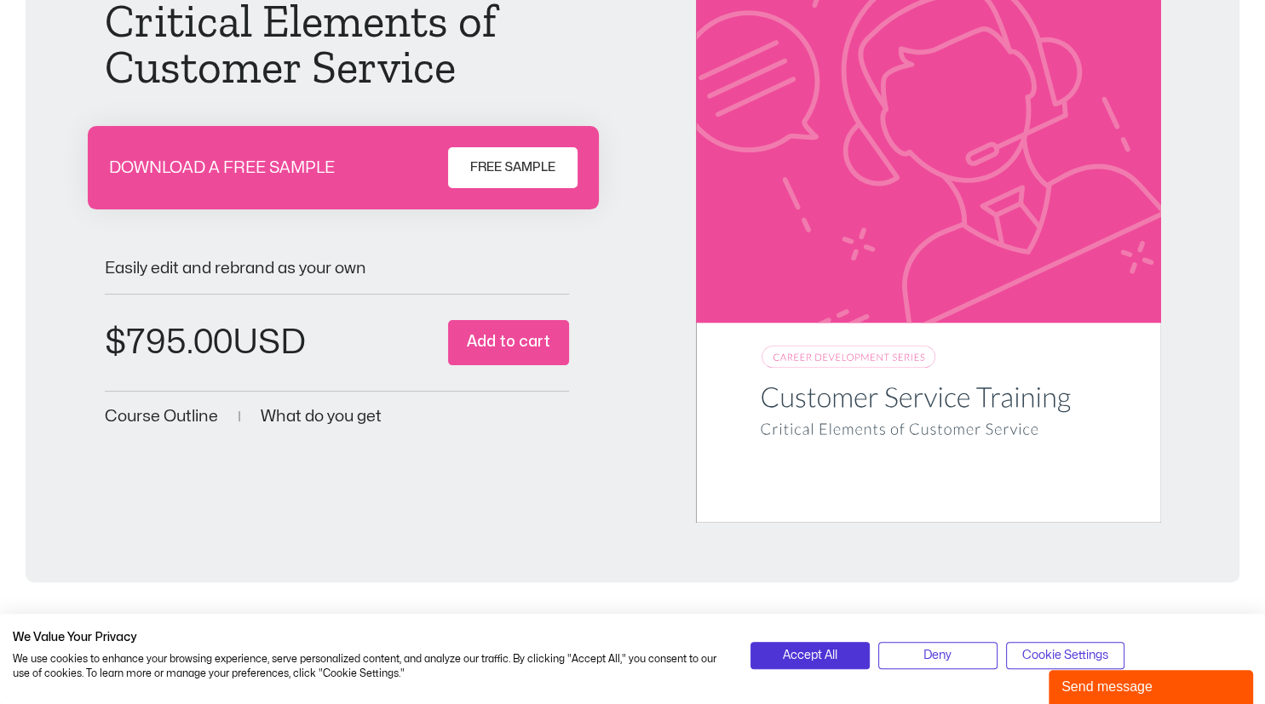
scroll to position [266, 0]
